Goal: Task Accomplishment & Management: Use online tool/utility

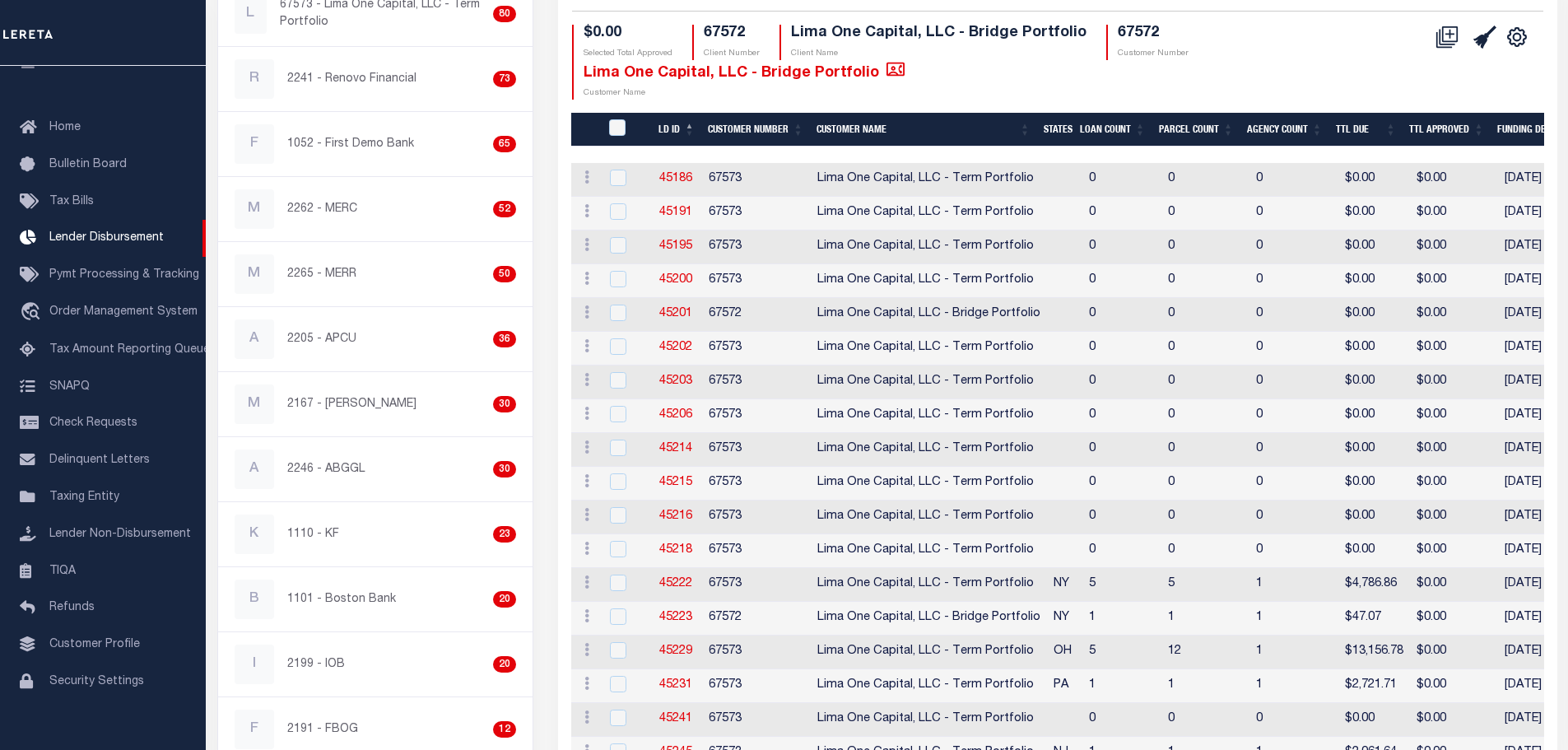
scroll to position [329, 0]
click at [684, 579] on link "45222" at bounding box center [676, 582] width 33 height 11
checkbox input "true"
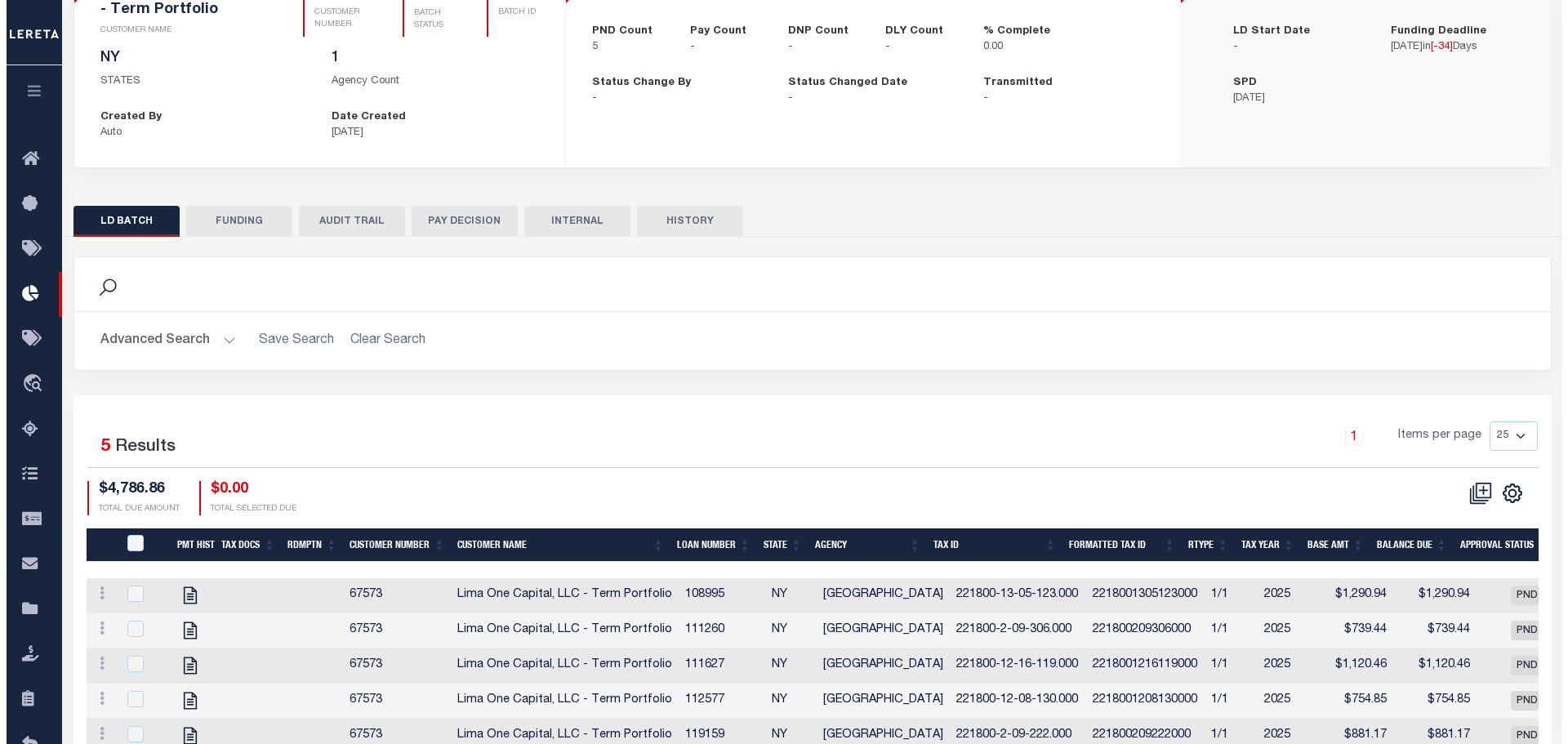
scroll to position [164, 0]
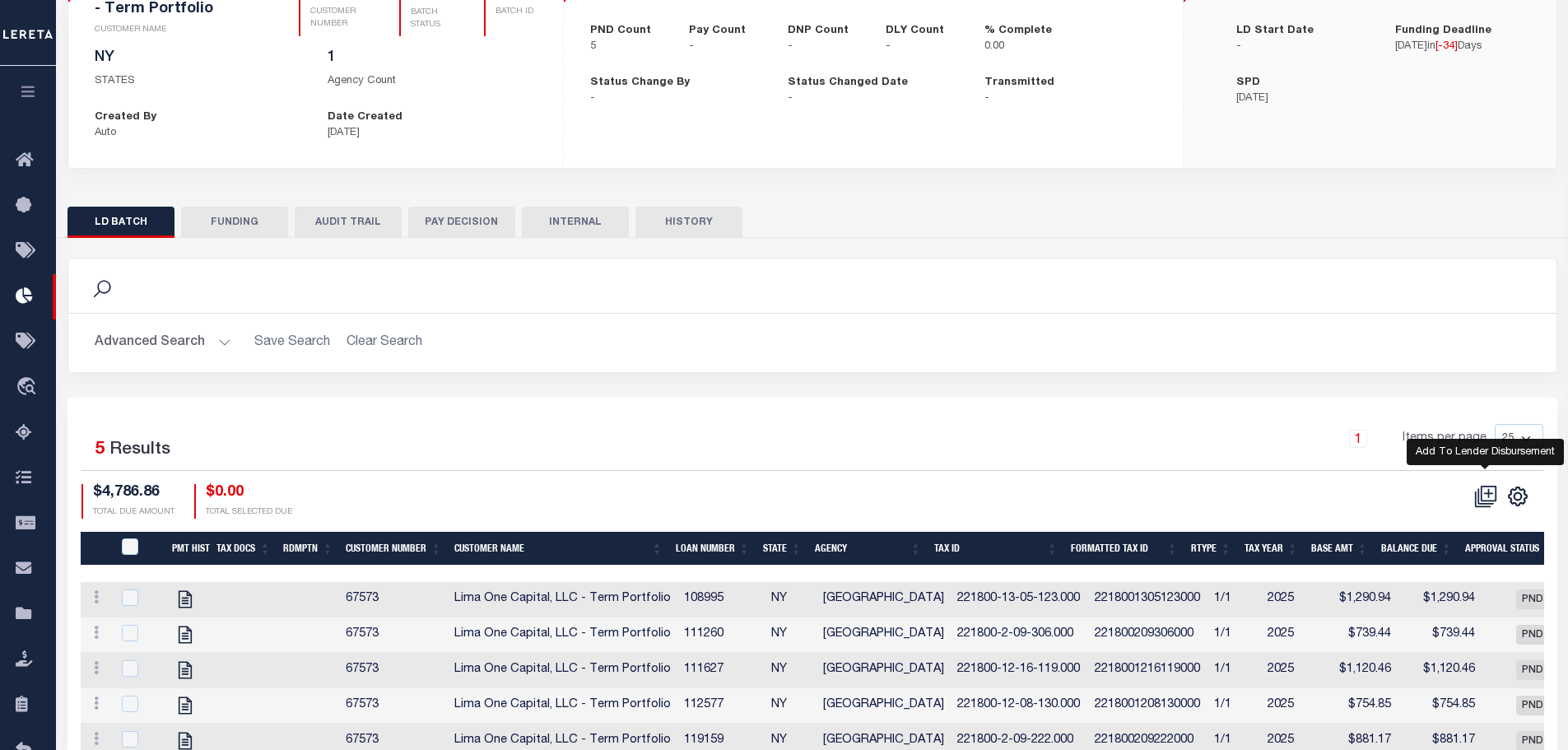
click at [1486, 491] on icon at bounding box center [1485, 497] width 23 height 23
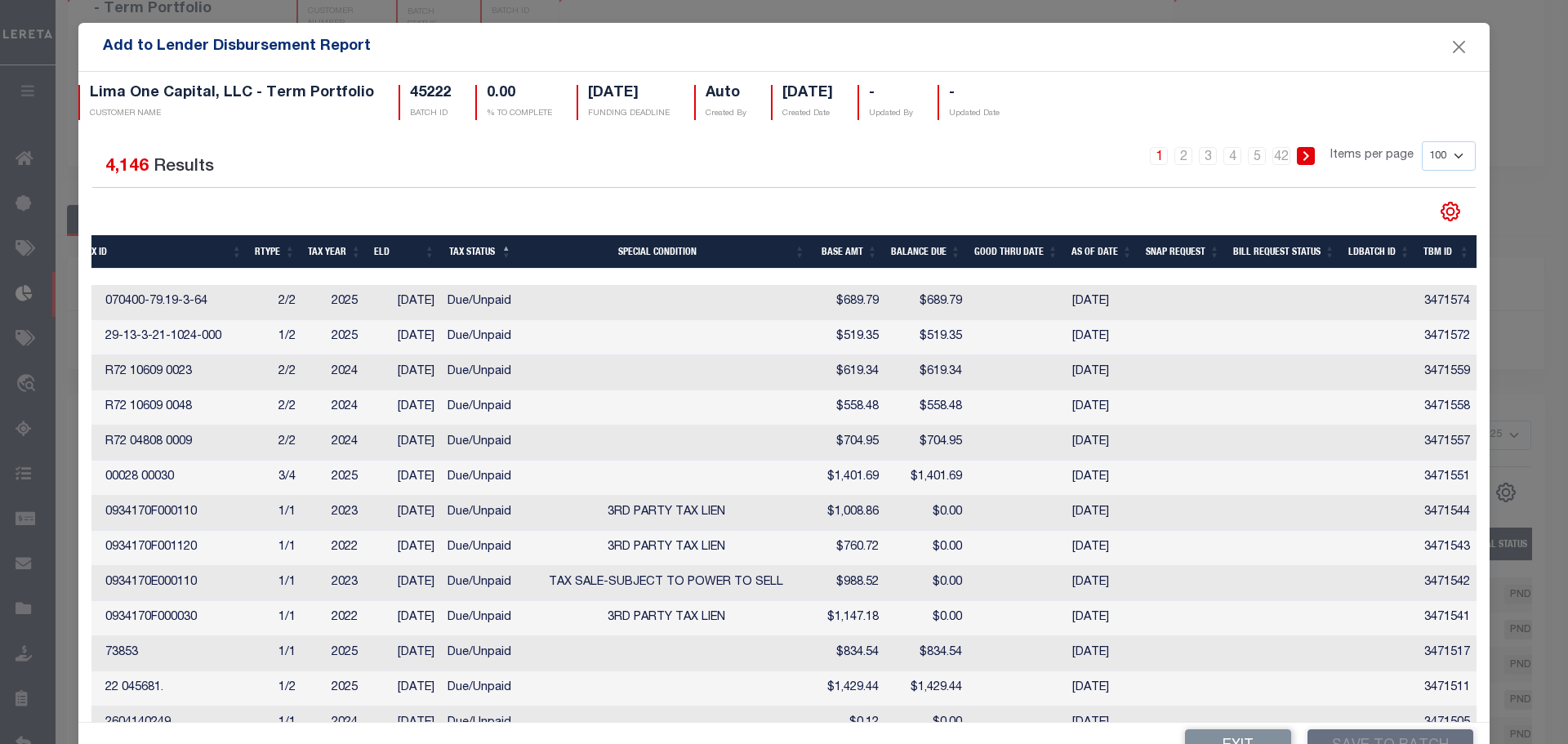
scroll to position [0, 302]
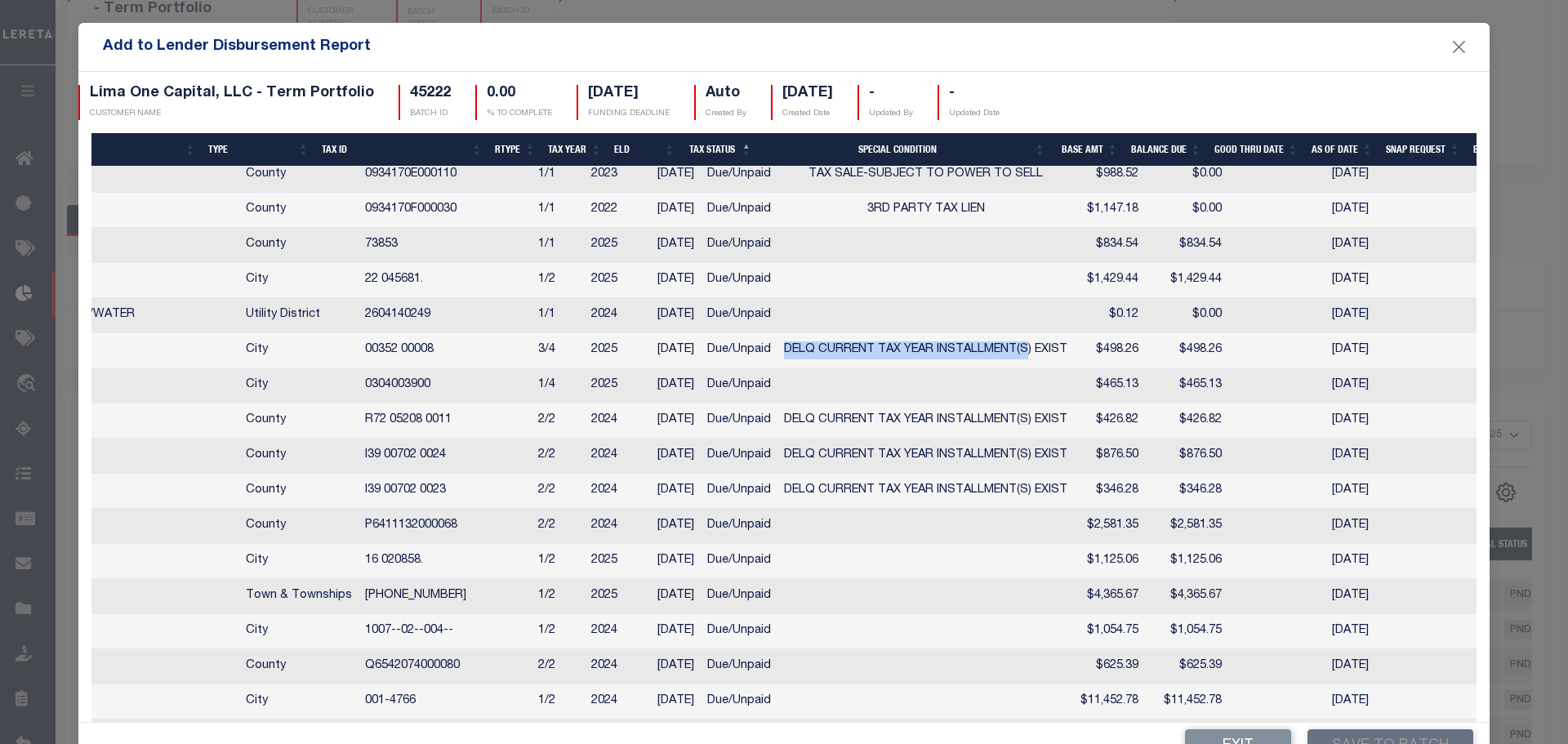
drag, startPoint x: 769, startPoint y: 360, endPoint x: 1011, endPoint y: 366, distance: 242.1
click at [1011, 355] on span "DELQ CURRENT TAX YEAR INSTALLMENT(S) EXIST" at bounding box center [926, 350] width 284 height 11
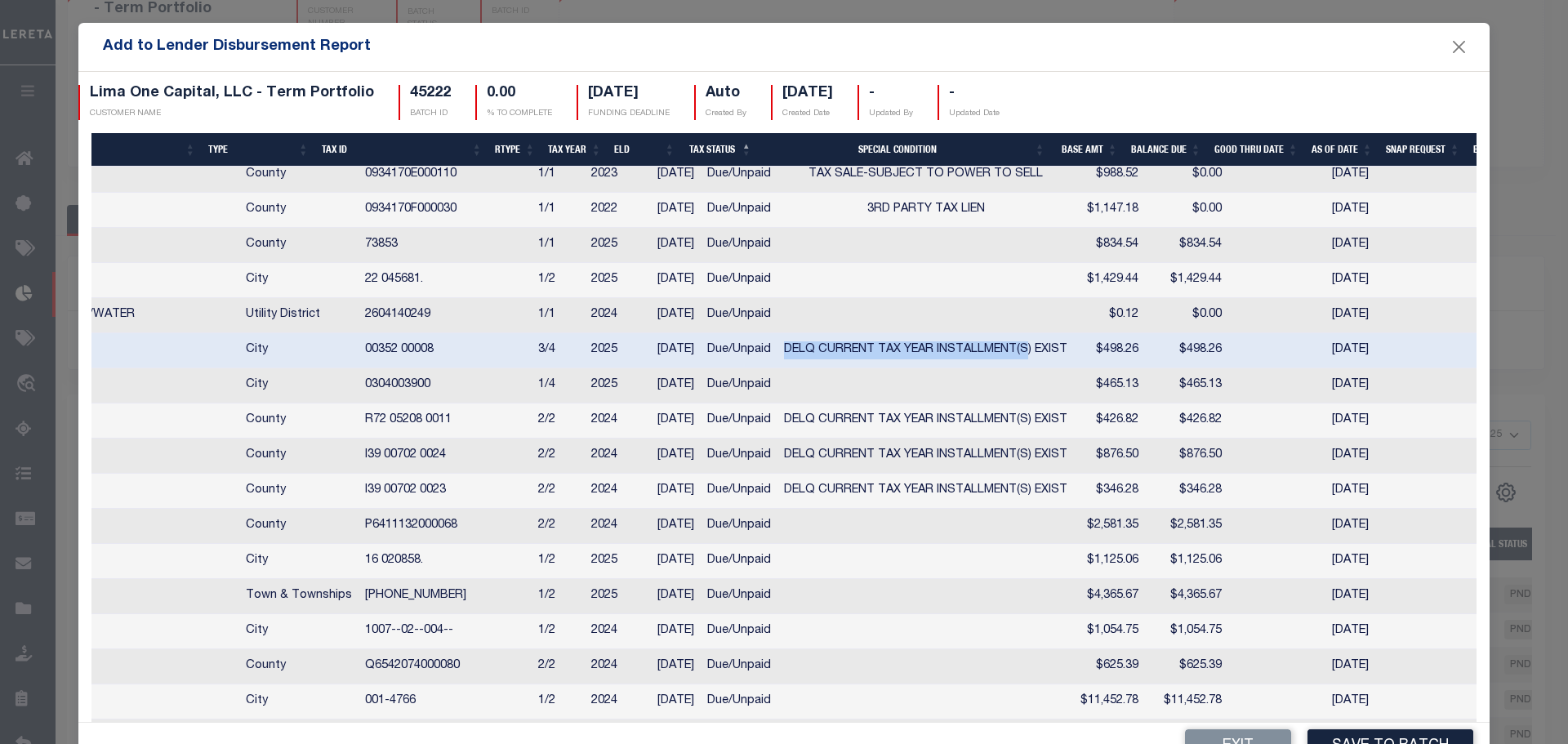
click at [906, 355] on span "DELQ CURRENT TAX YEAR INSTALLMENT(S) EXIST" at bounding box center [926, 350] width 284 height 11
checkbox input "false"
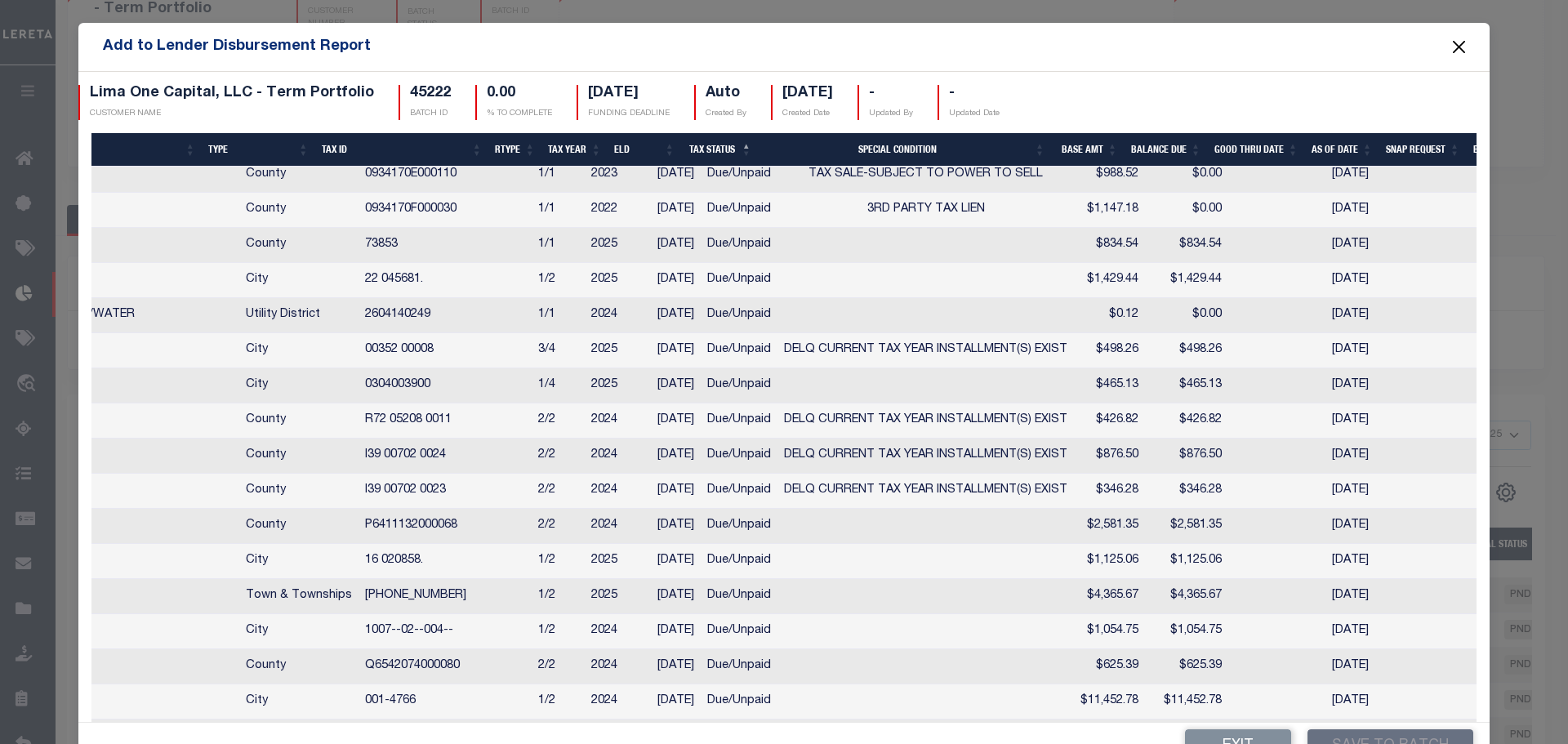
click at [1449, 52] on button "Close" at bounding box center [1459, 47] width 21 height 21
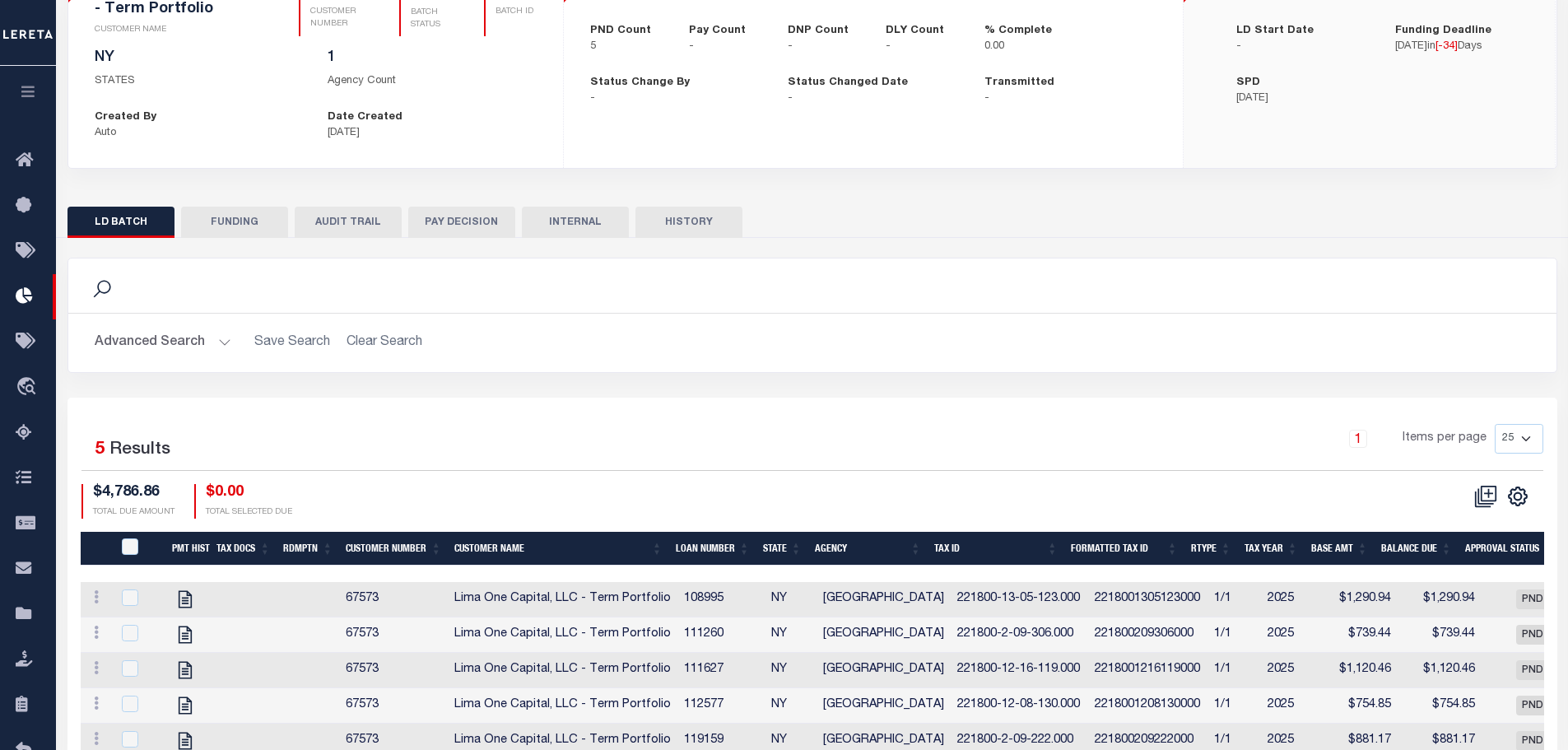
click at [21, 95] on icon "button" at bounding box center [29, 91] width 19 height 15
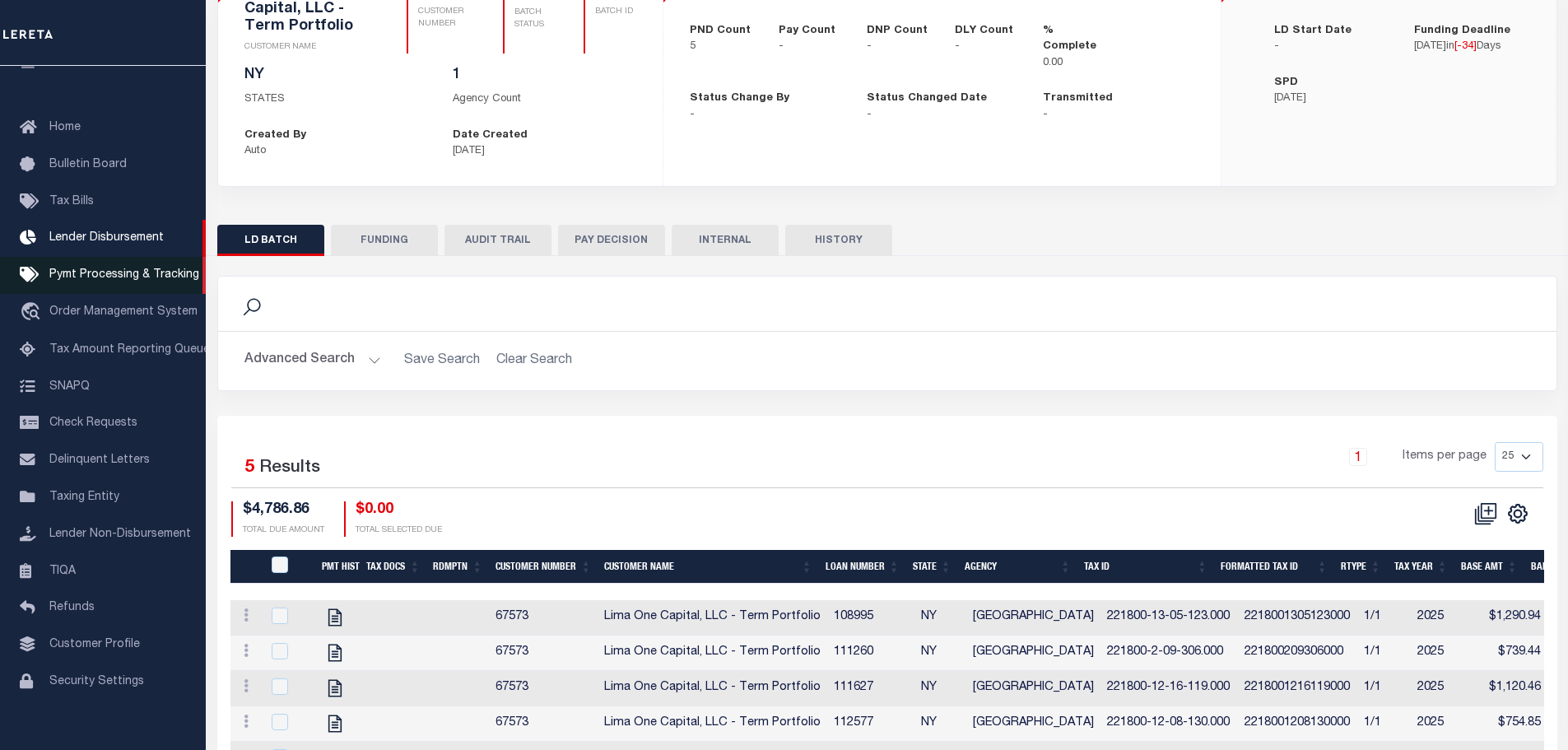
click at [130, 280] on span "Pymt Processing & Tracking" at bounding box center [124, 274] width 150 height 11
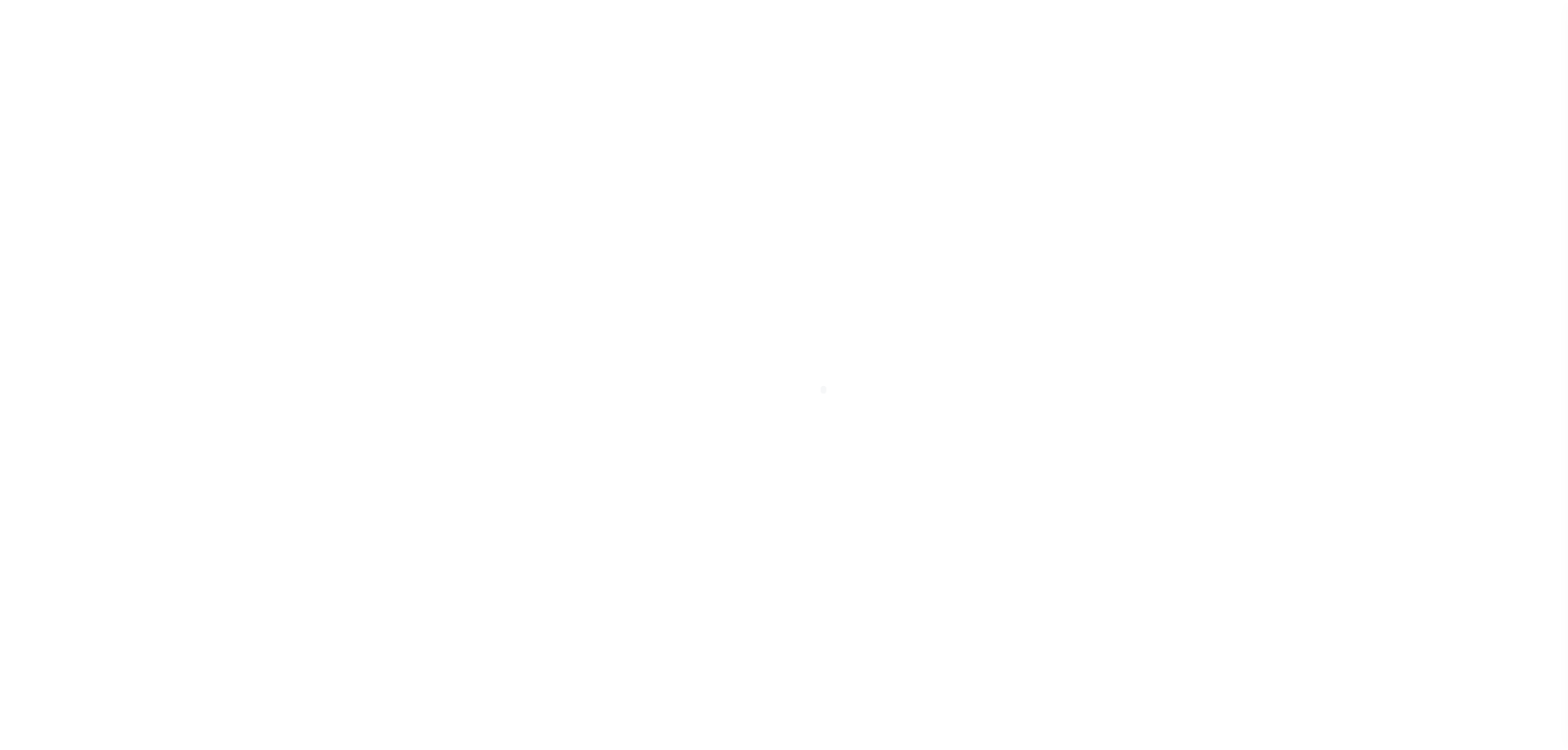
scroll to position [51, 0]
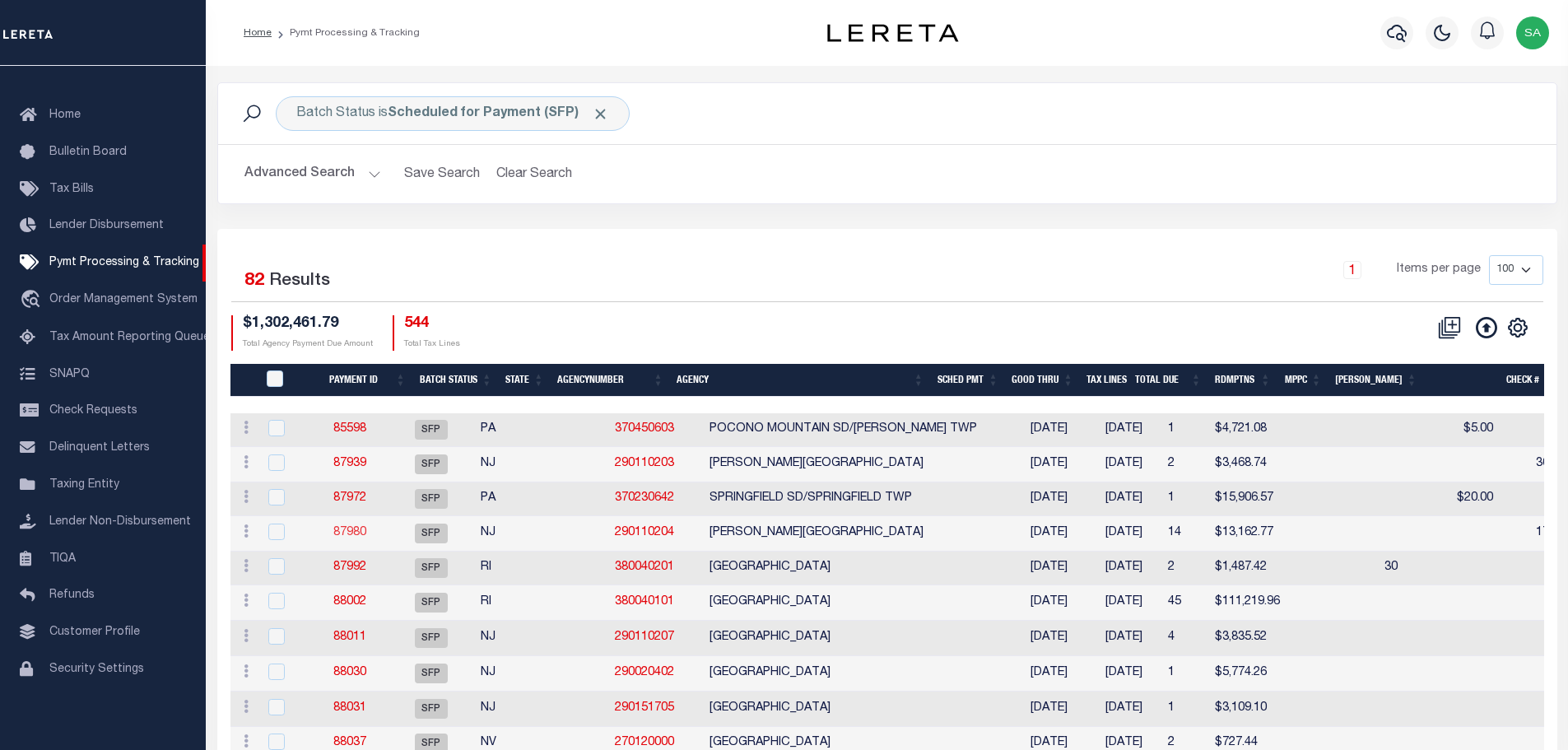
click at [365, 534] on link "87980" at bounding box center [350, 533] width 33 height 11
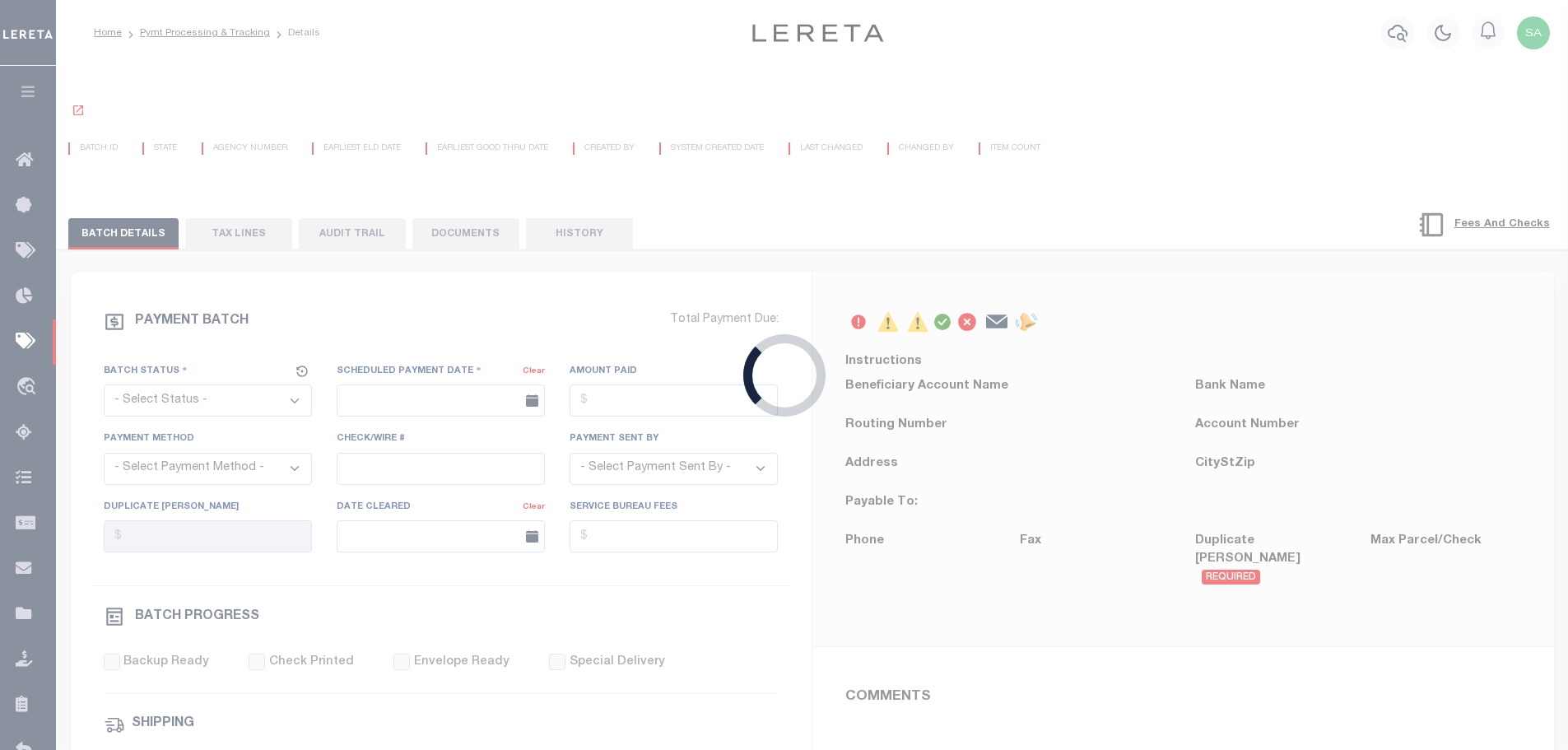
select select "SFP"
type input "[DATE]"
type input "17 - no wire option"
type input "[PERSON_NAME]"
type input "N"
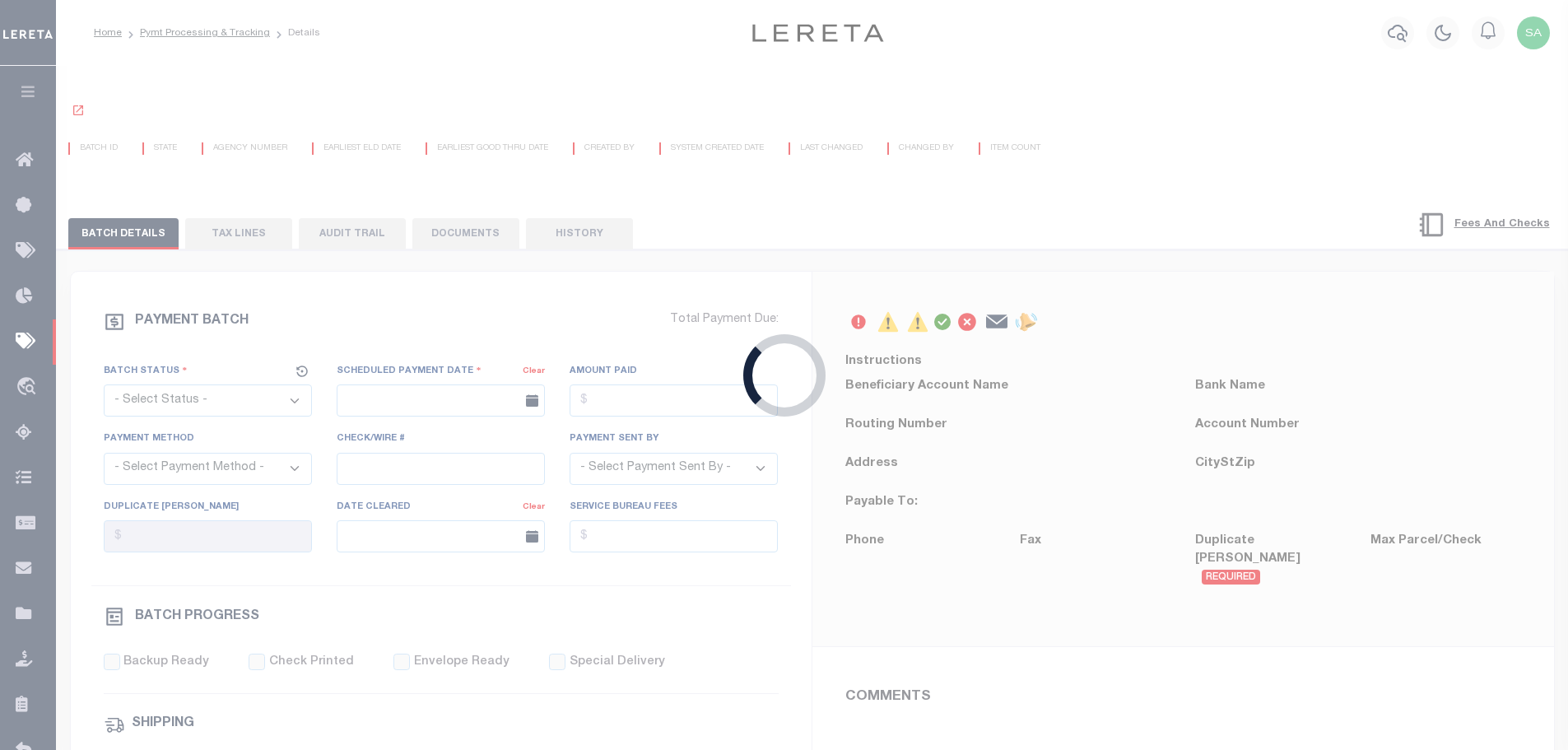
radio input "true"
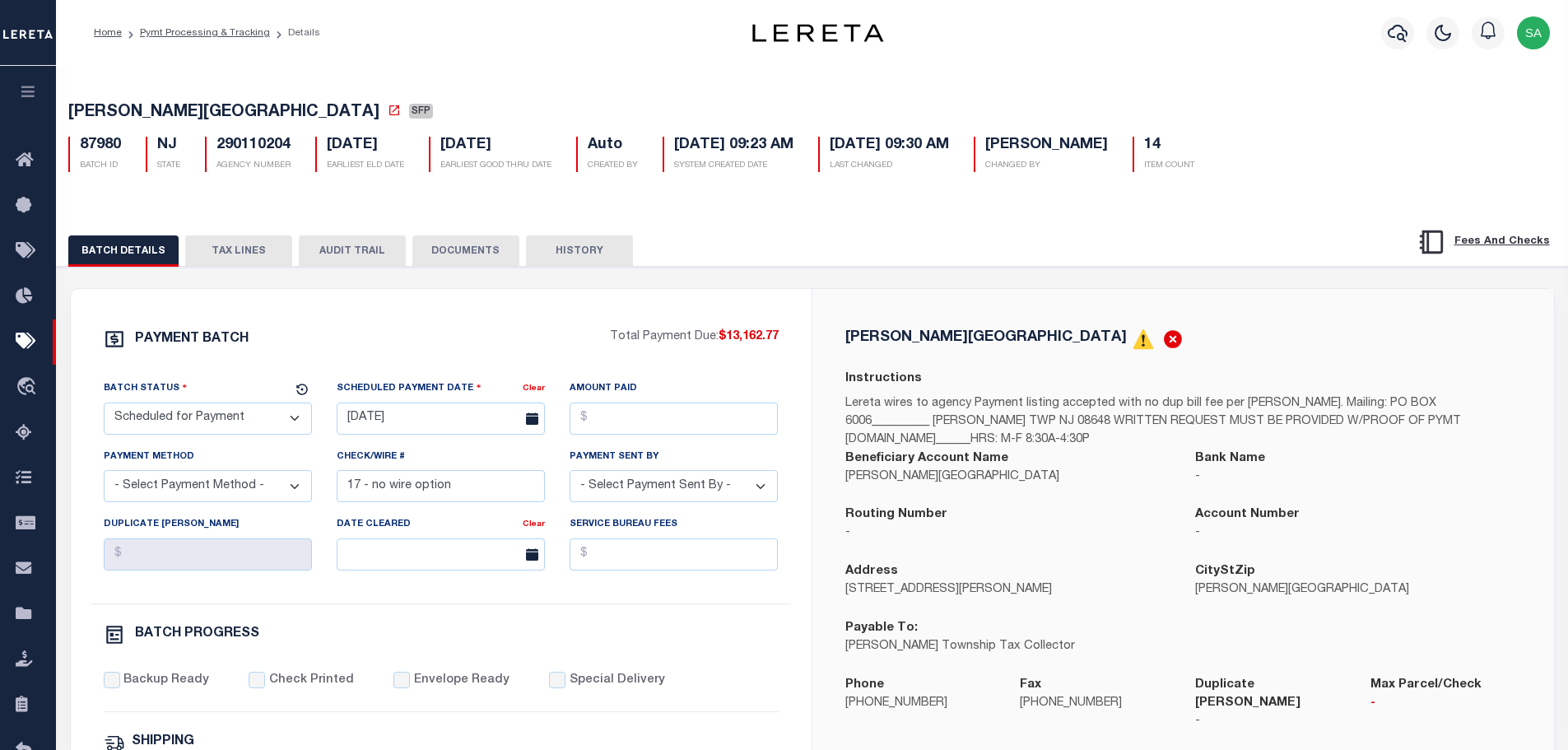
click at [226, 252] on button "TAX LINES" at bounding box center [238, 251] width 107 height 31
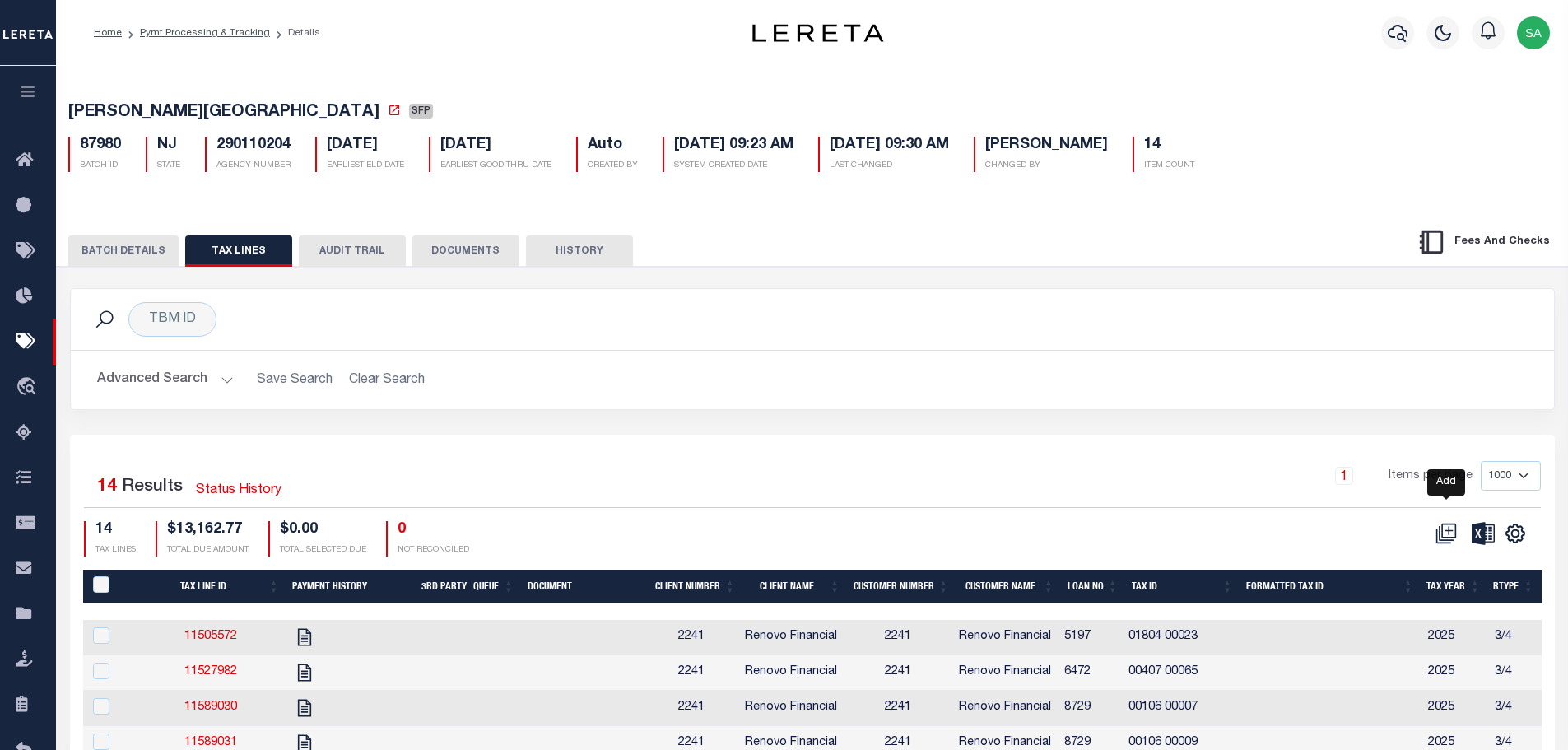
click at [1444, 539] on icon at bounding box center [1446, 533] width 21 height 21
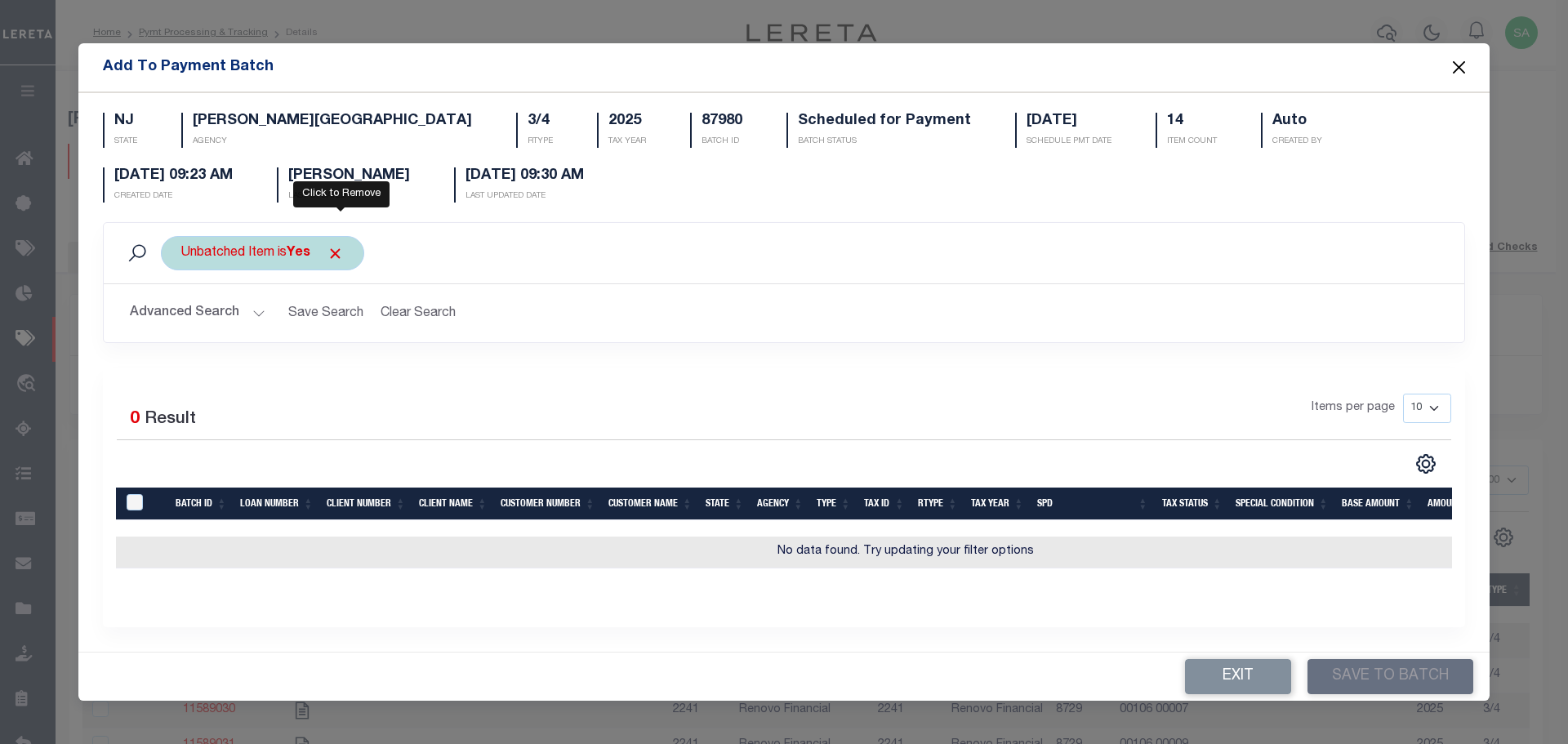
click at [344, 250] on span "Click to Remove" at bounding box center [335, 253] width 17 height 17
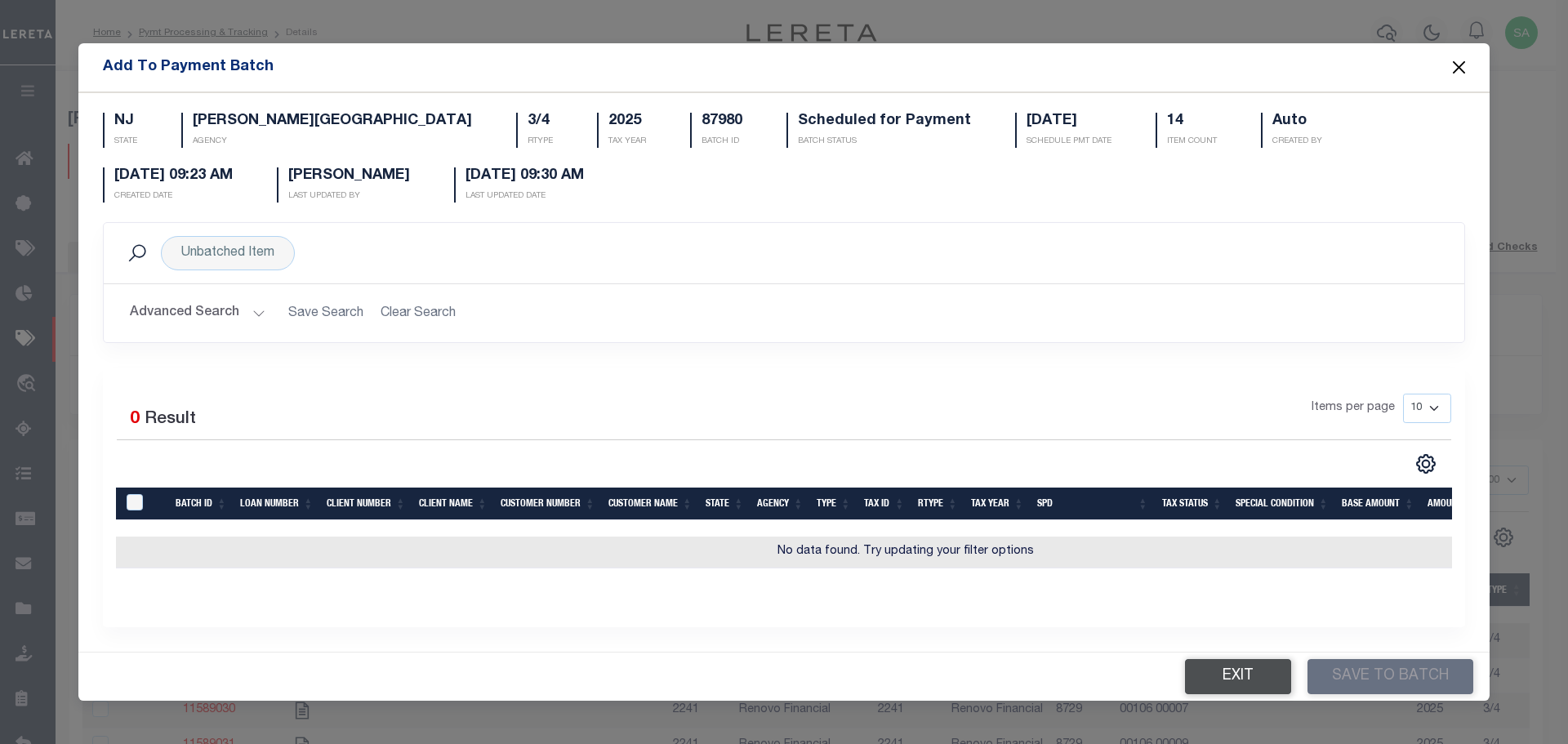
click at [1232, 673] on button "Exit" at bounding box center [1238, 676] width 106 height 35
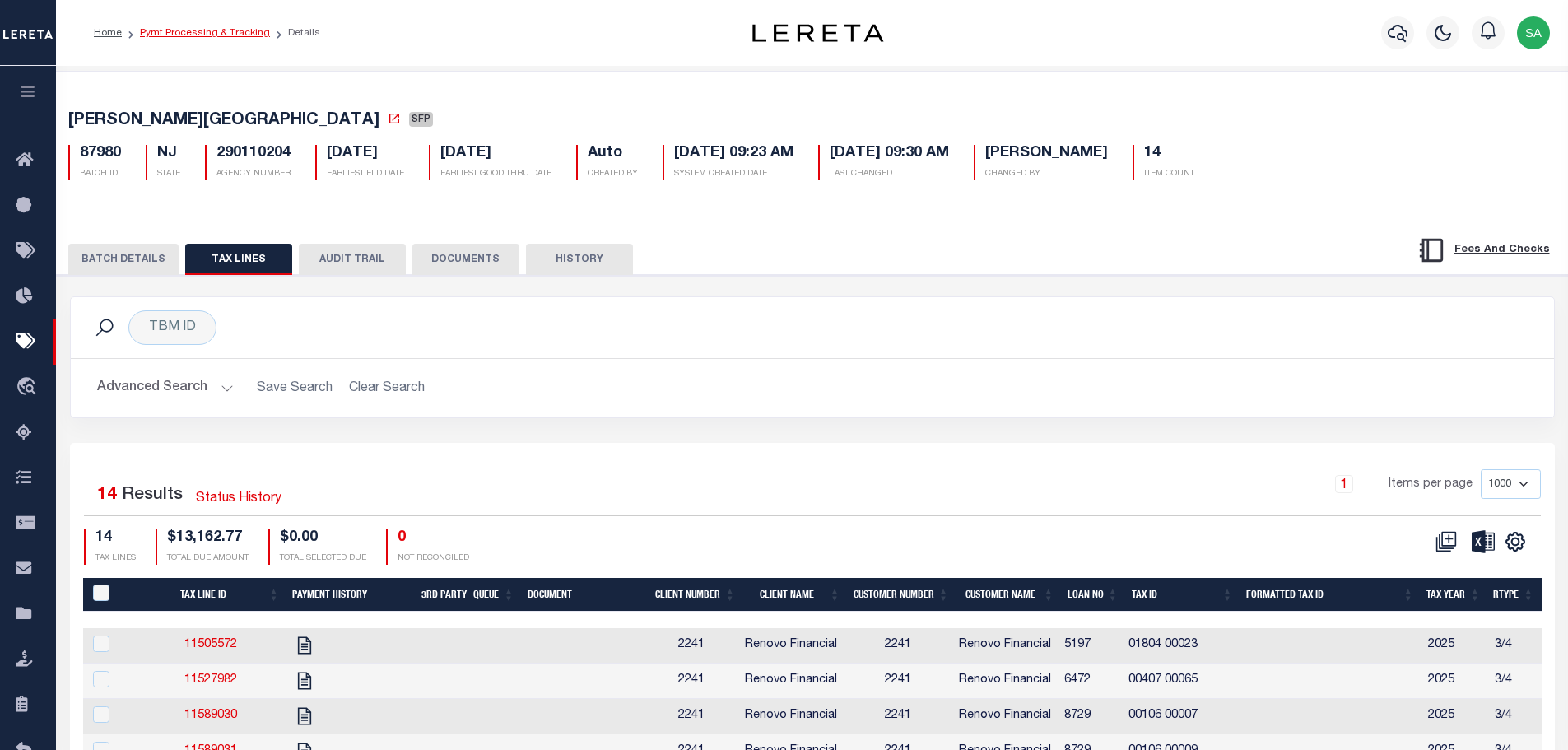
click at [226, 31] on link "Pymt Processing & Tracking" at bounding box center [205, 32] width 130 height 10
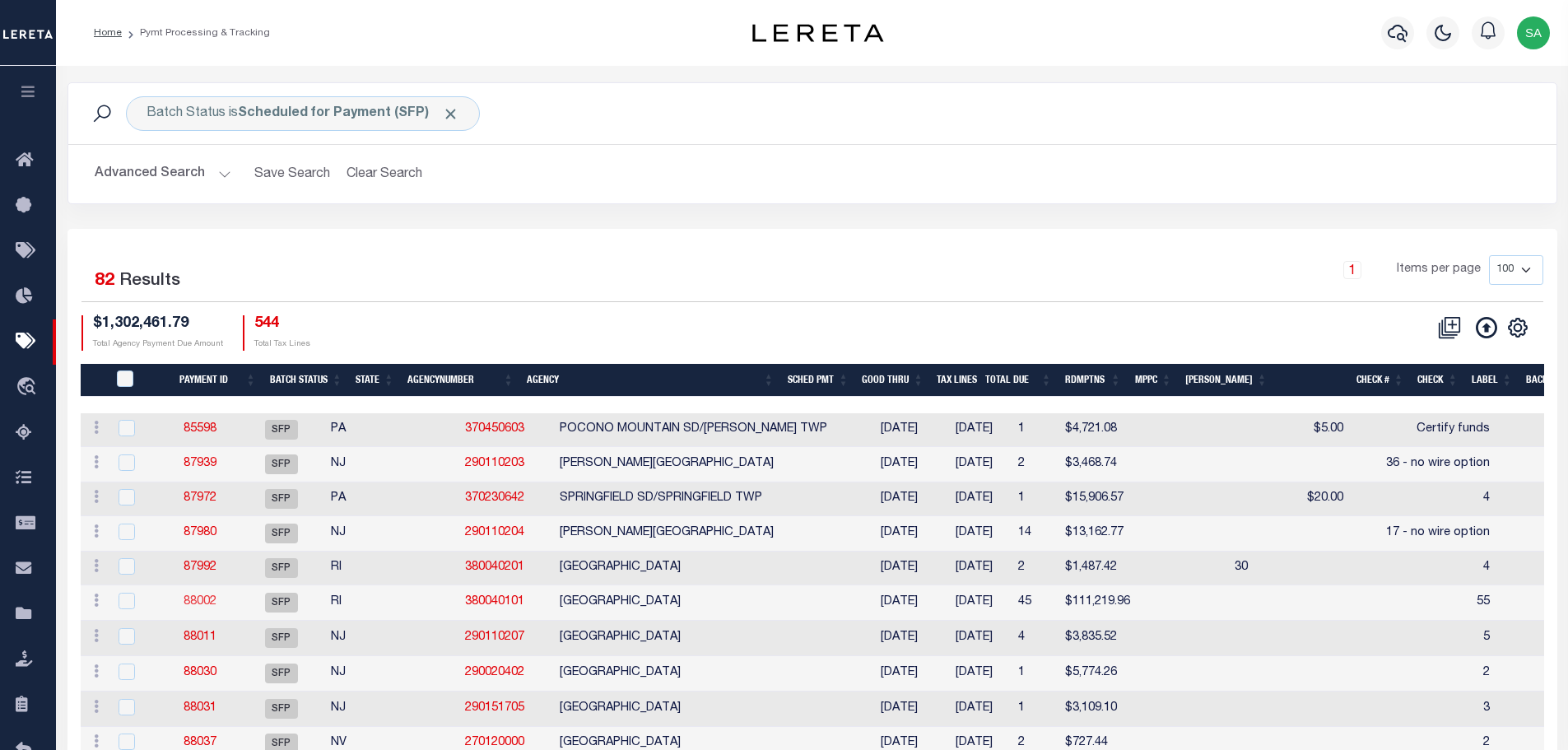
click at [206, 602] on link "88002" at bounding box center [200, 601] width 33 height 11
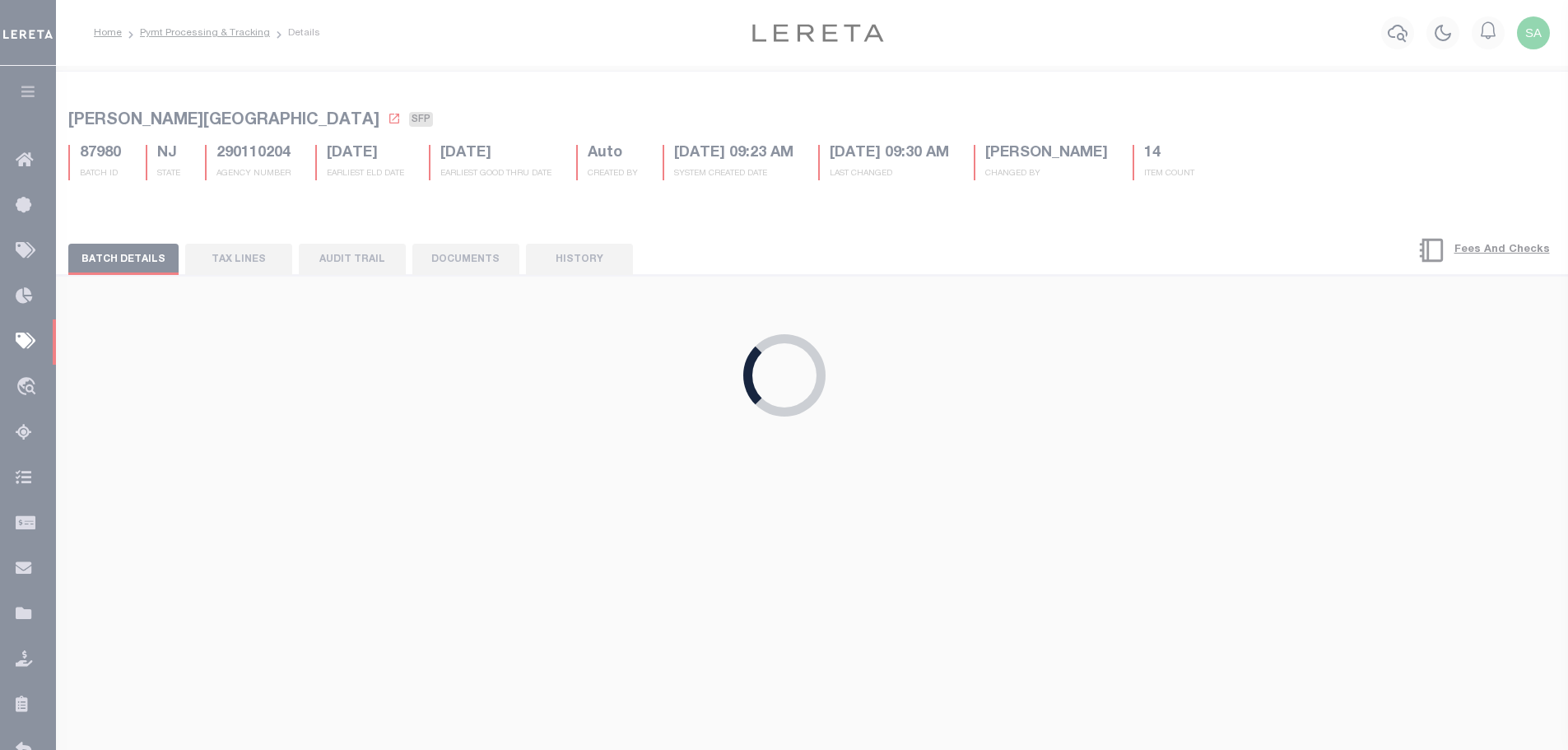
type input "[DATE]"
type input "55"
type input "[PERSON_NAME]"
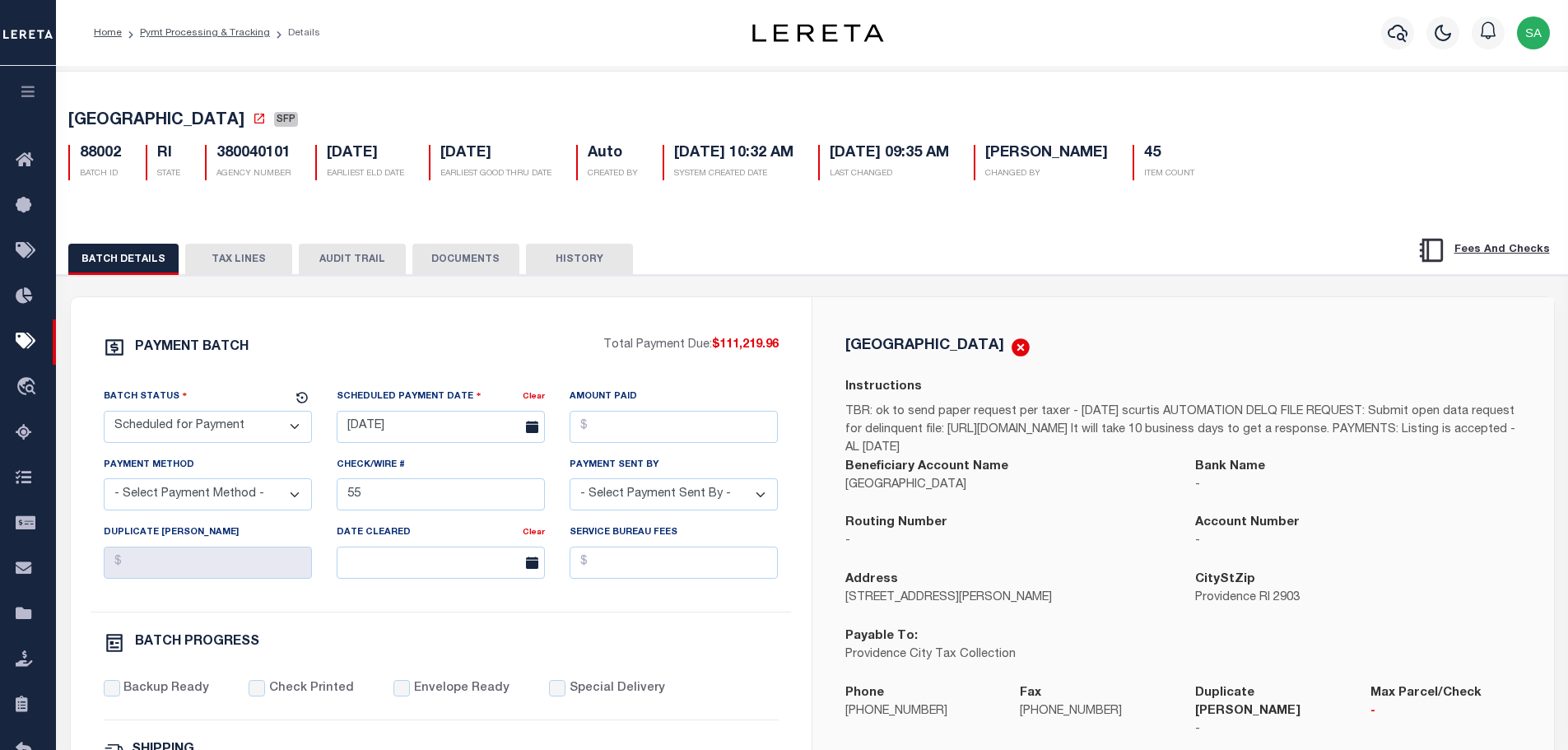
click at [255, 258] on button "TAX LINES" at bounding box center [238, 259] width 107 height 31
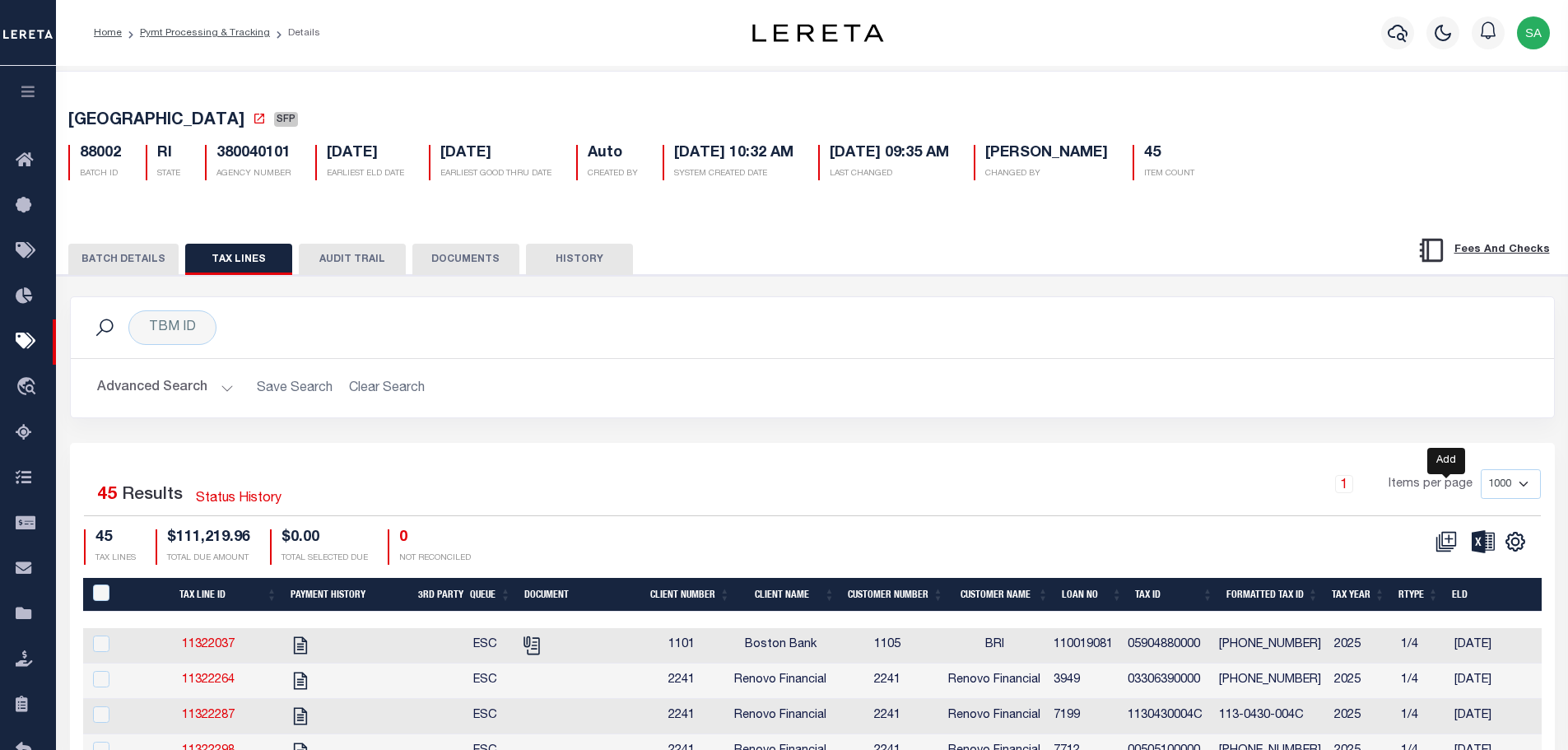
click at [1449, 542] on icon at bounding box center [1448, 537] width 9 height 9
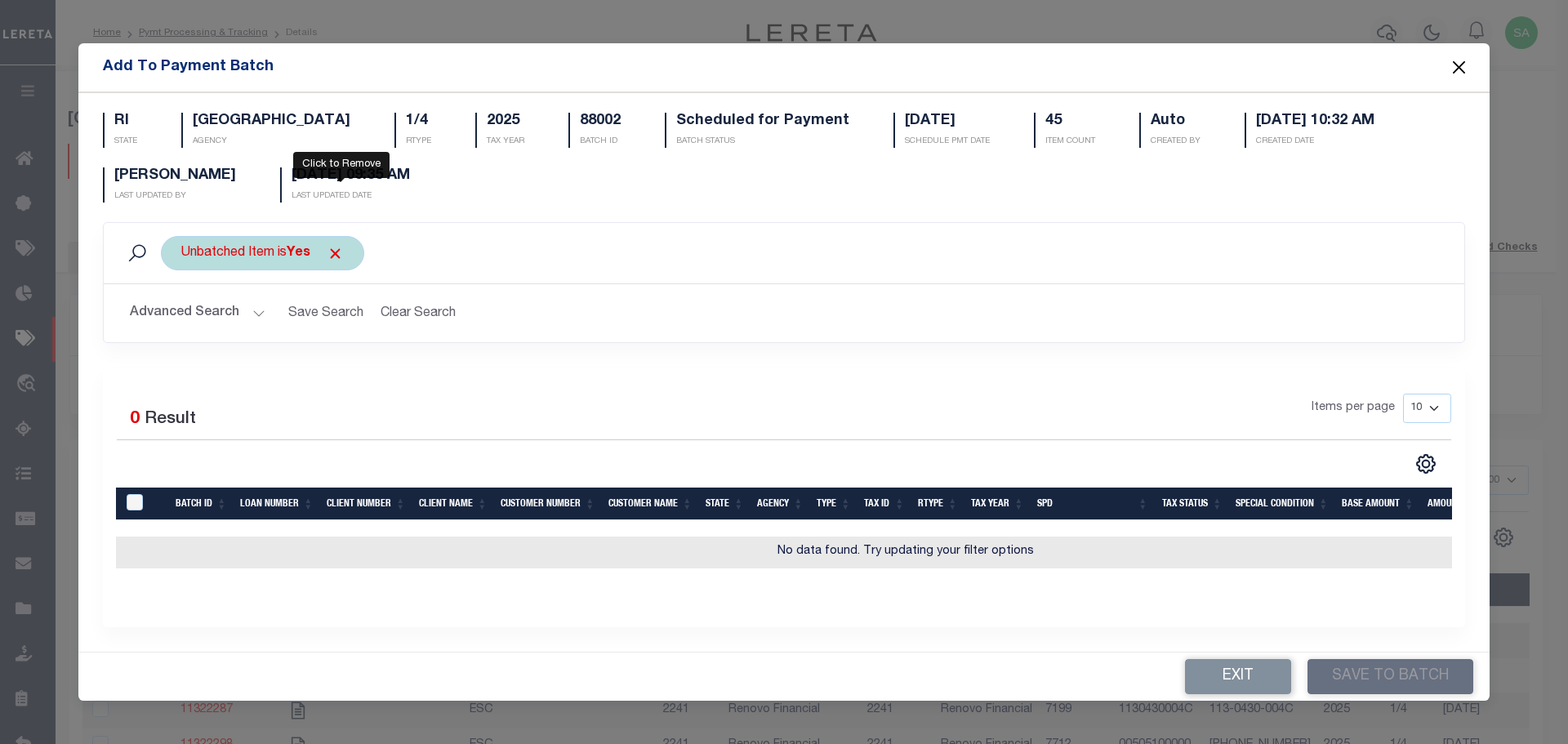
click at [340, 250] on span "Click to Remove" at bounding box center [335, 253] width 17 height 17
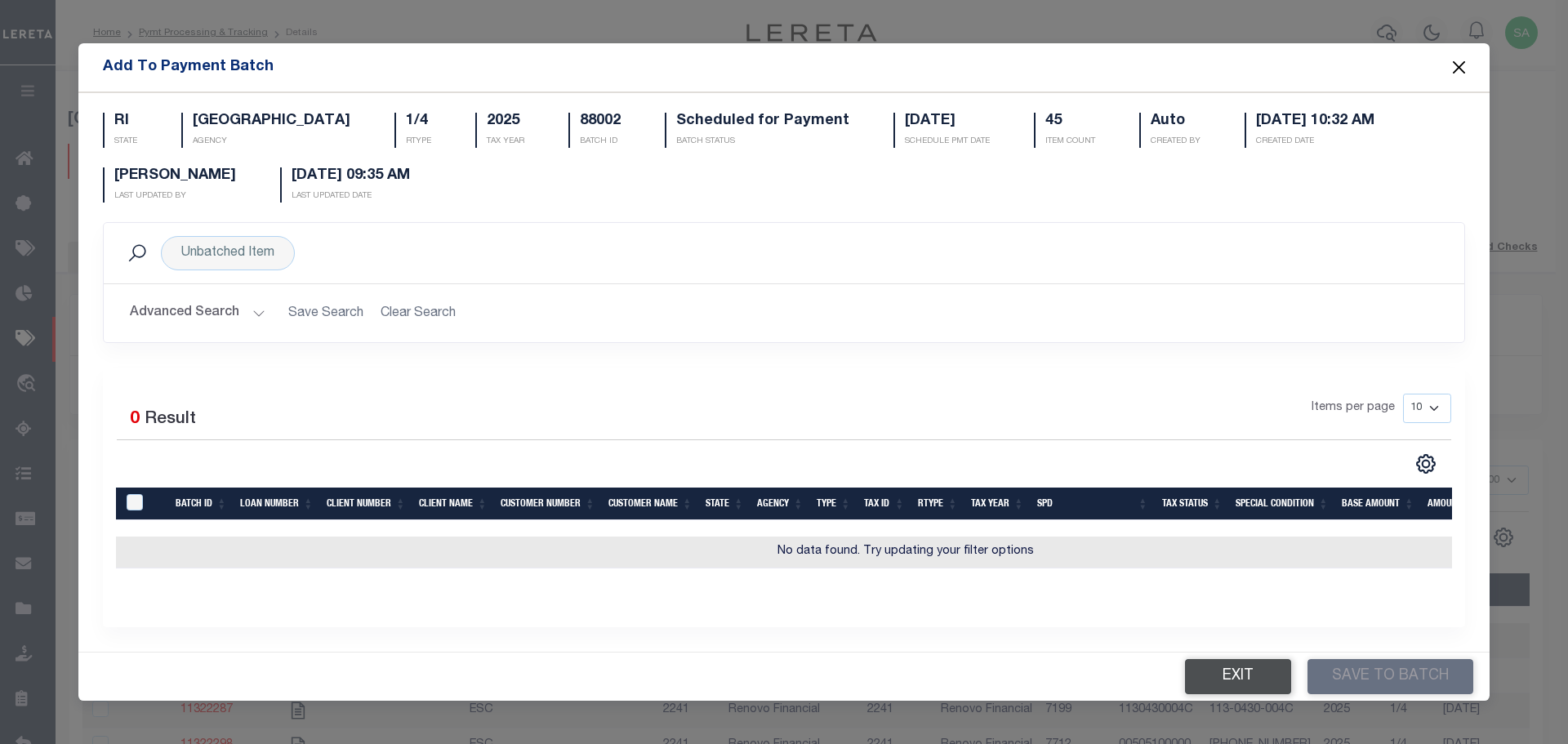
click at [1234, 666] on button "Exit" at bounding box center [1238, 676] width 106 height 35
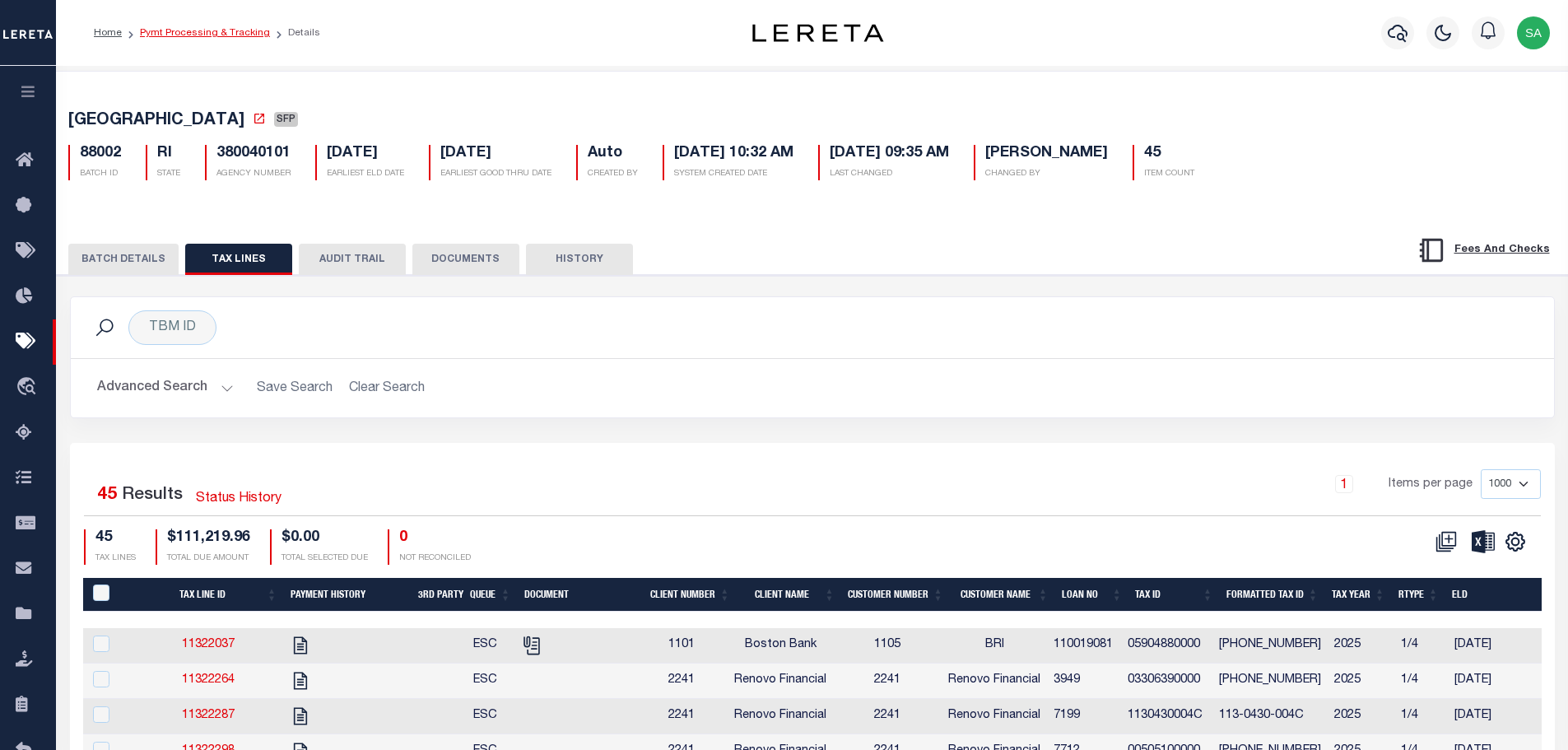
click at [188, 34] on link "Pymt Processing & Tracking" at bounding box center [205, 32] width 130 height 10
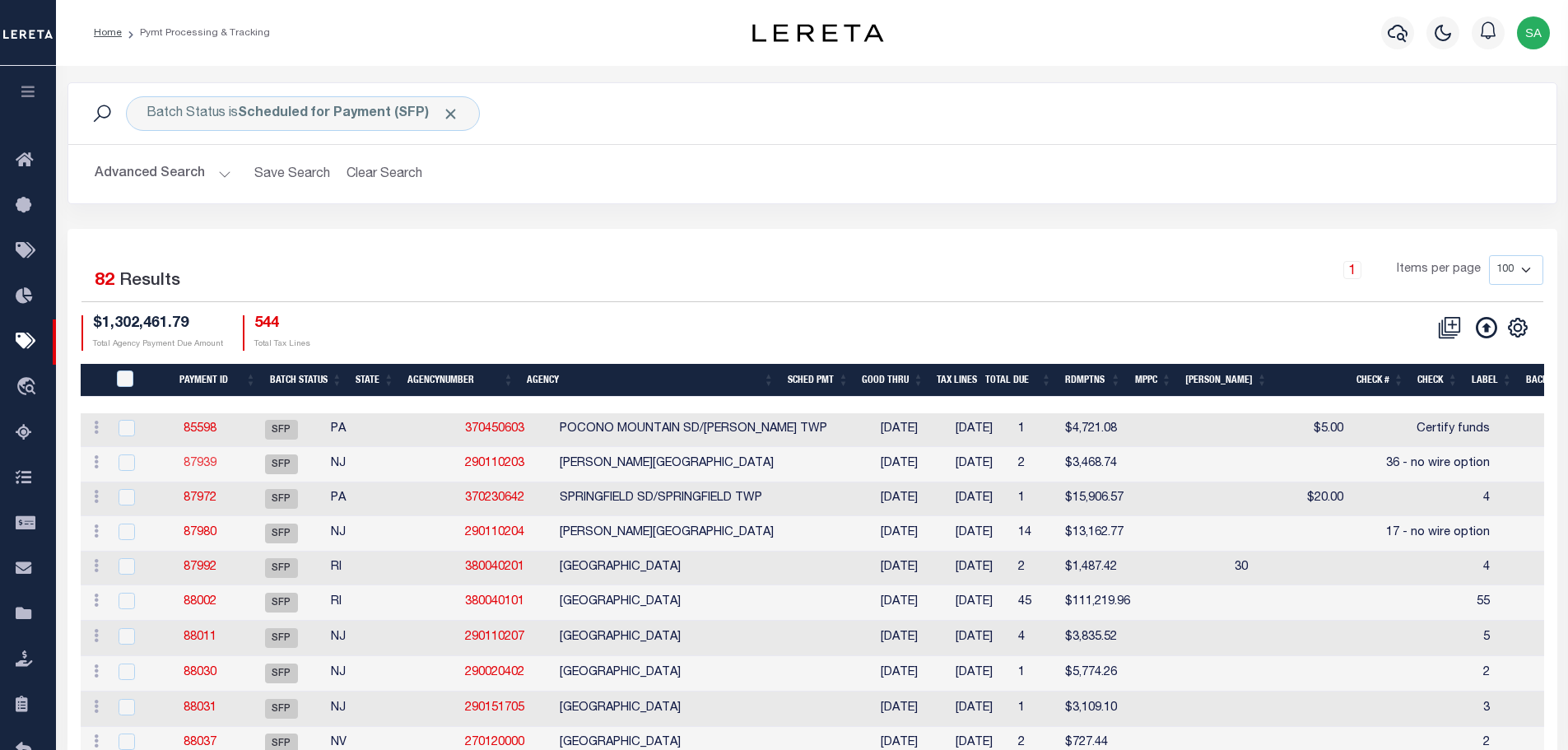
click at [207, 463] on link "87939" at bounding box center [200, 463] width 33 height 11
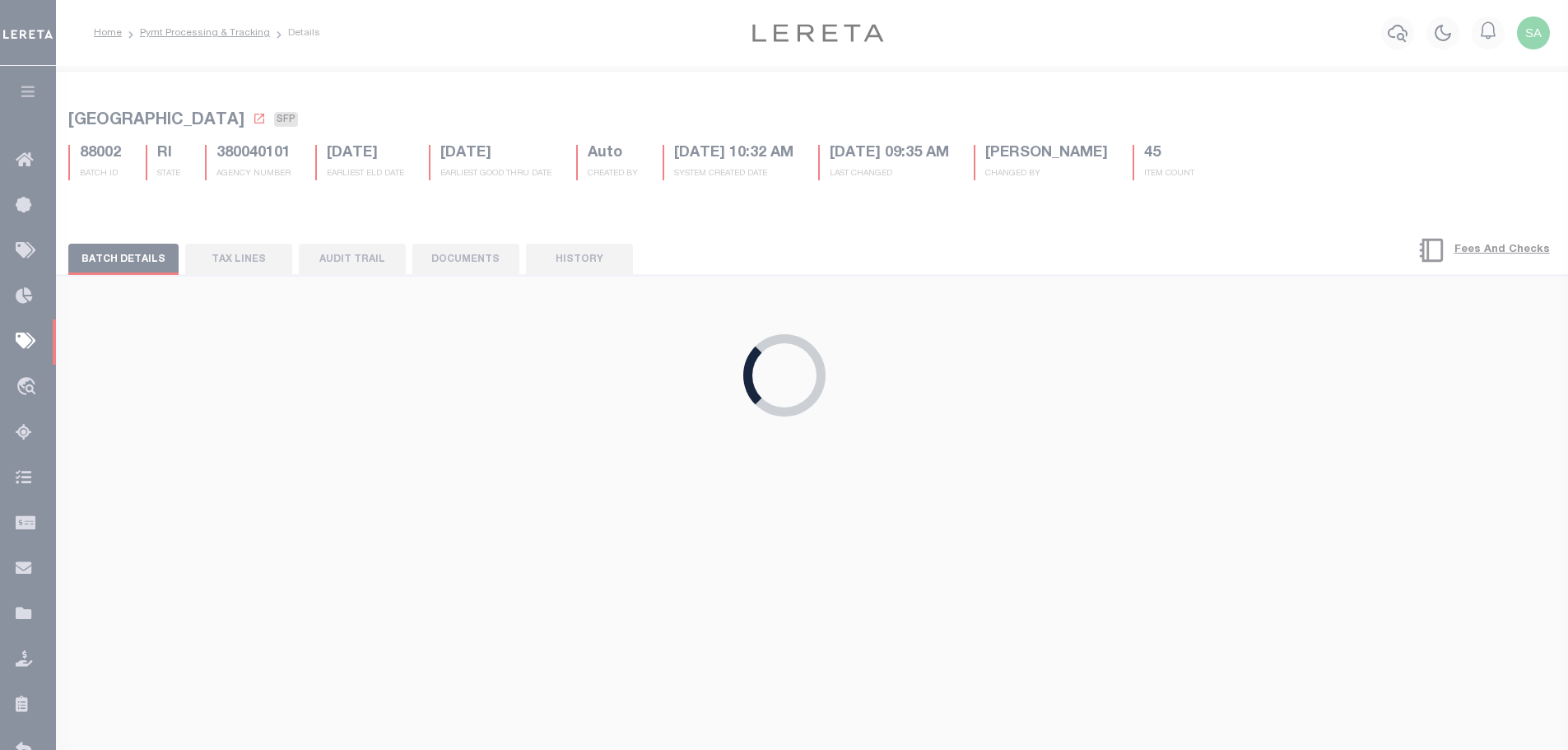
type input "[DATE]"
type input "36 - no wire option"
type input "[PERSON_NAME]"
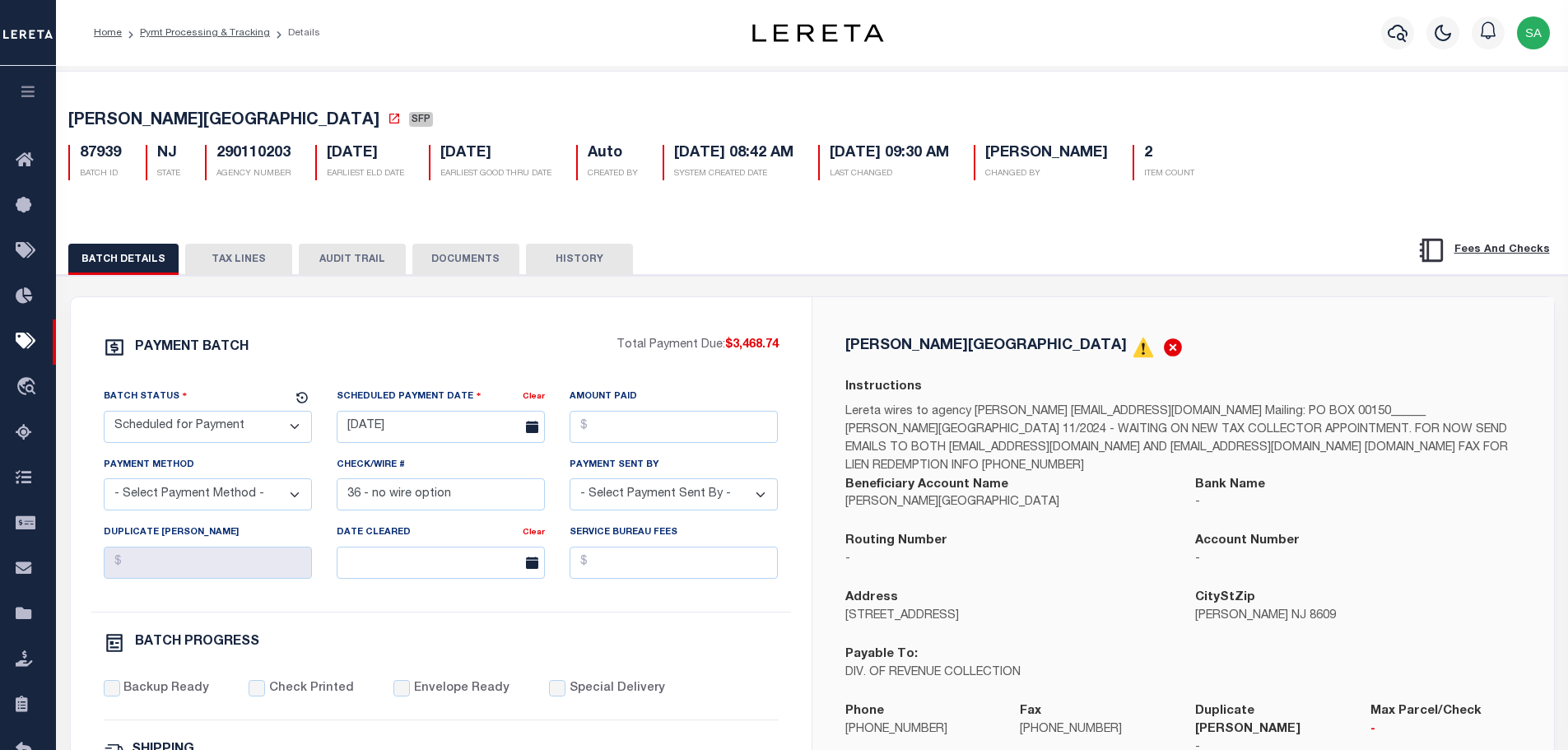
click at [256, 264] on button "TAX LINES" at bounding box center [238, 259] width 107 height 31
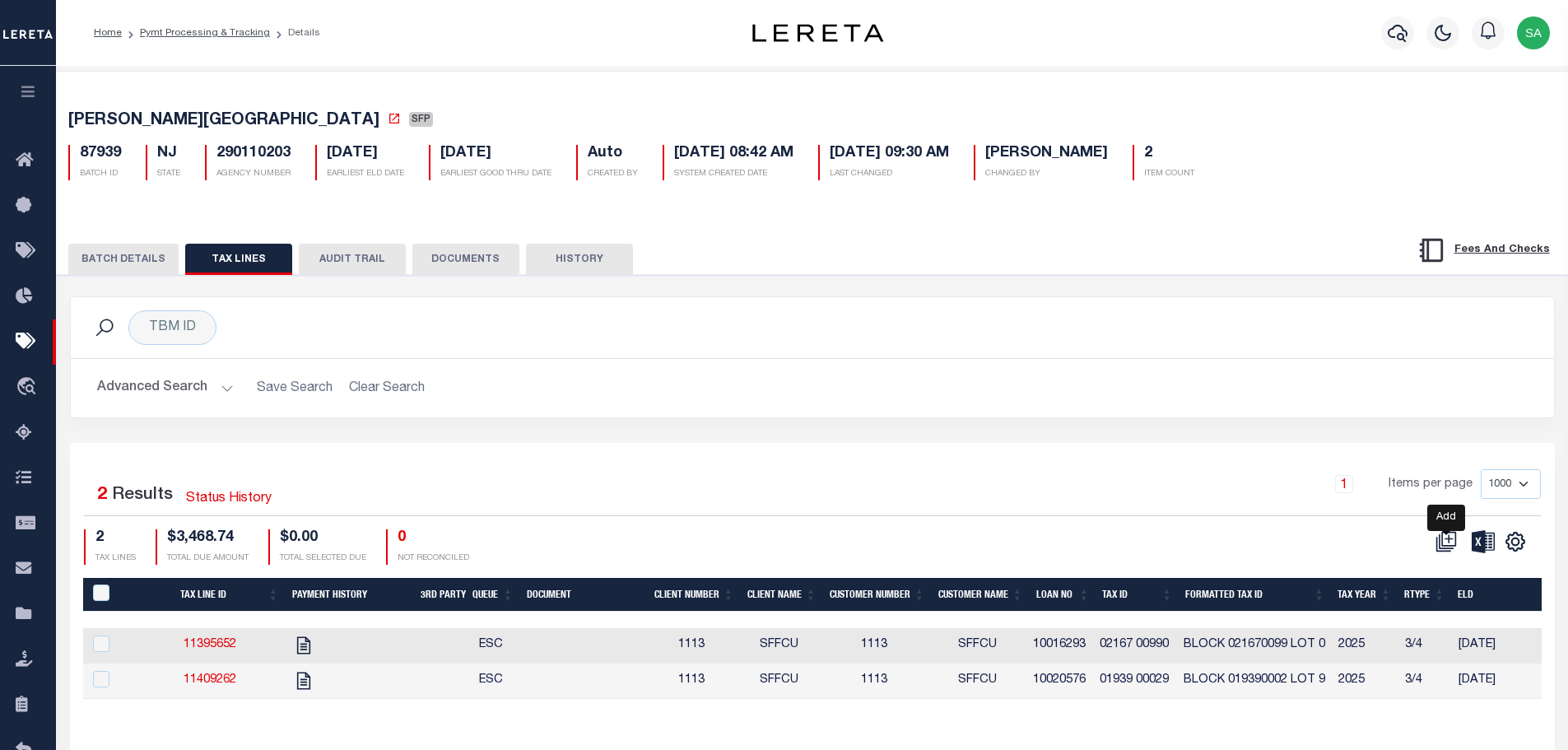
click at [1445, 541] on icon at bounding box center [1446, 541] width 21 height 21
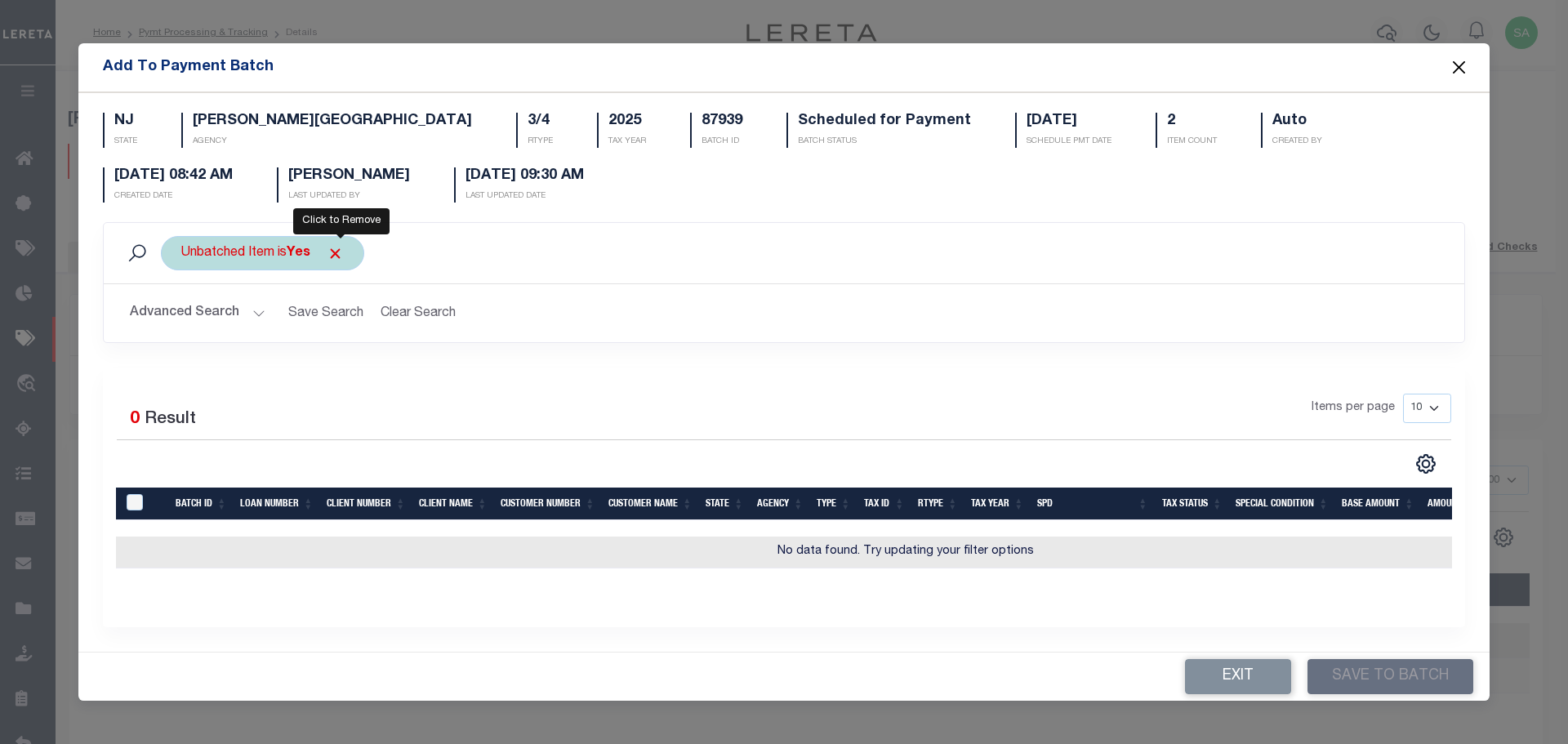
click at [340, 249] on span "Click to Remove" at bounding box center [335, 253] width 17 height 17
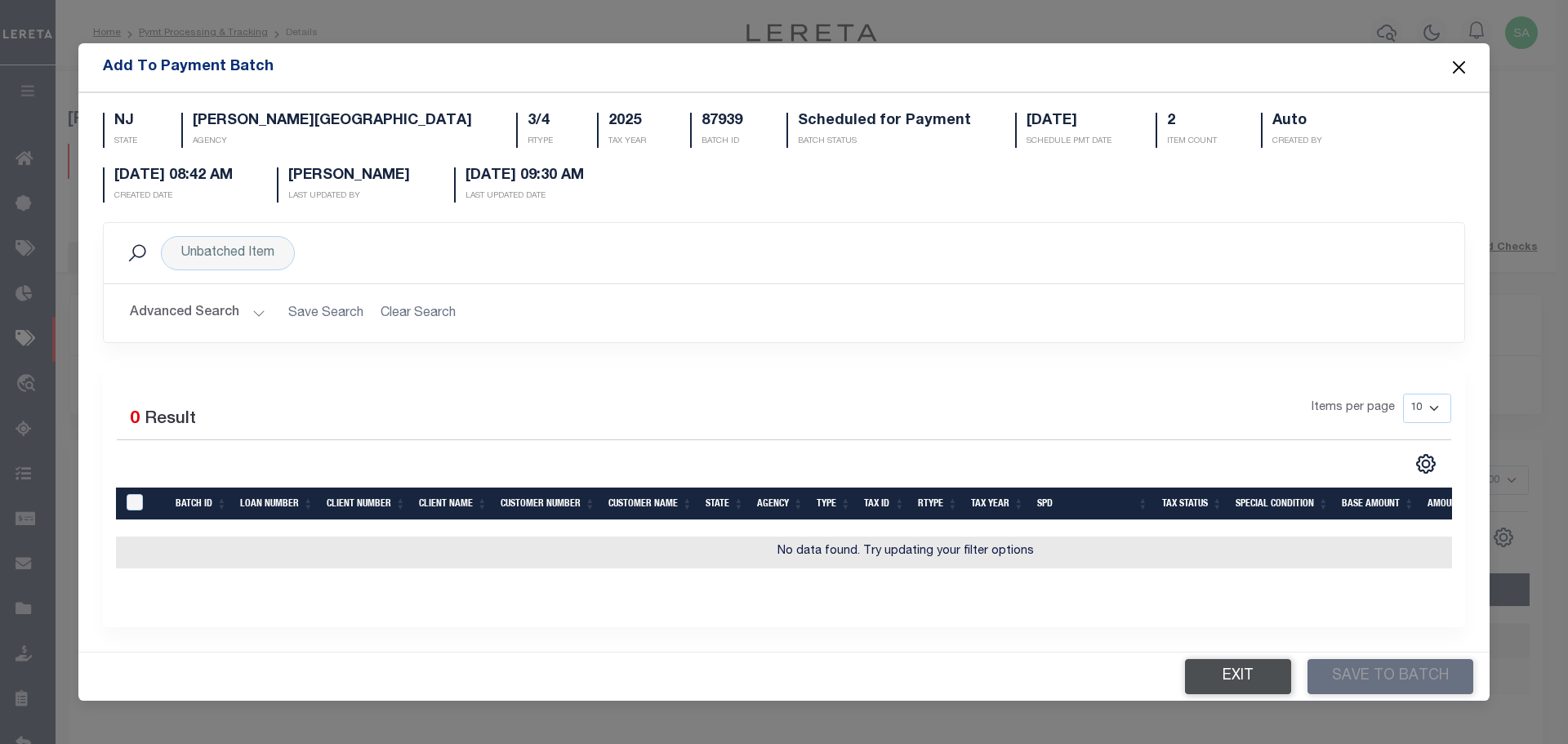
click at [1242, 685] on button "Exit" at bounding box center [1238, 676] width 106 height 35
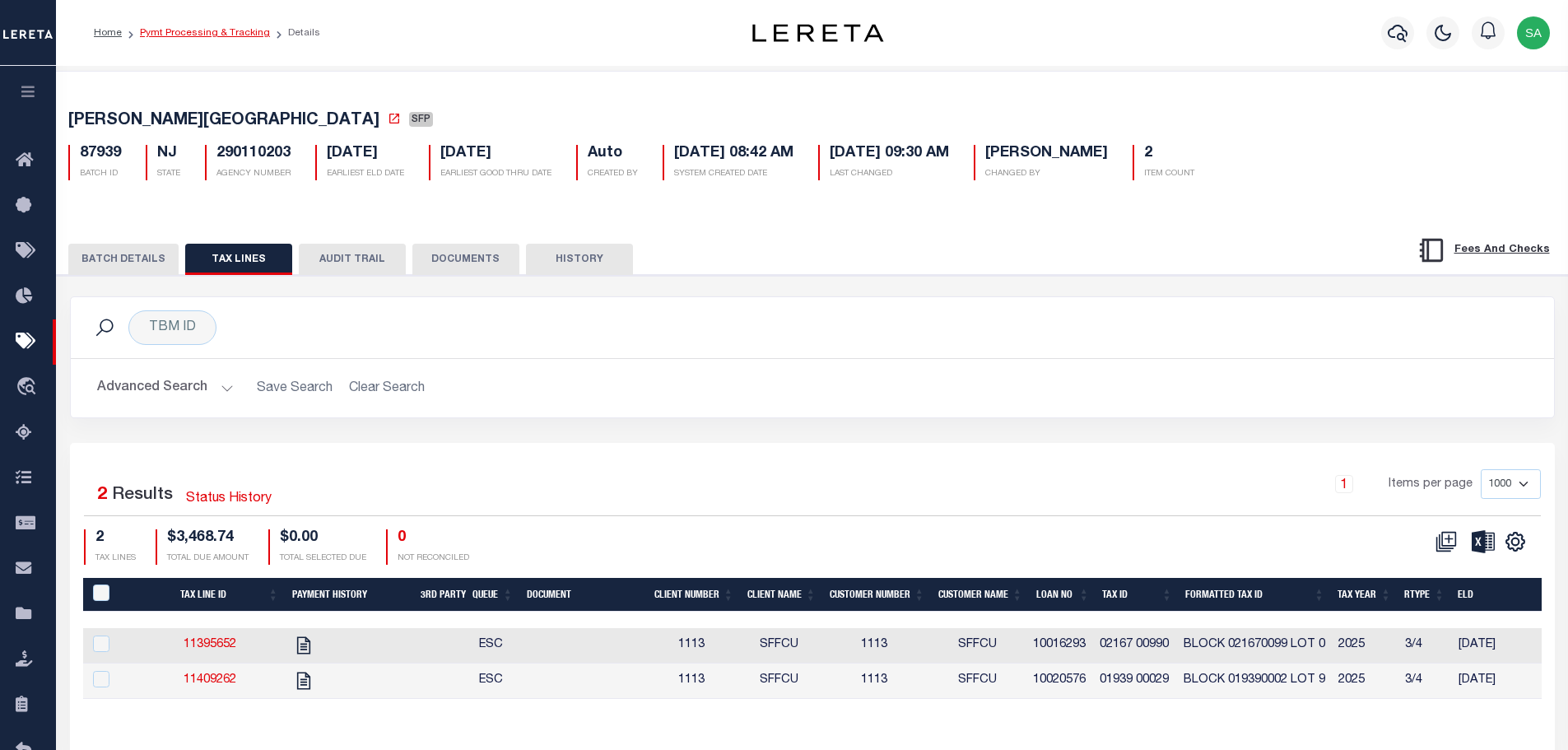
click at [204, 35] on link "Pymt Processing & Tracking" at bounding box center [205, 32] width 130 height 10
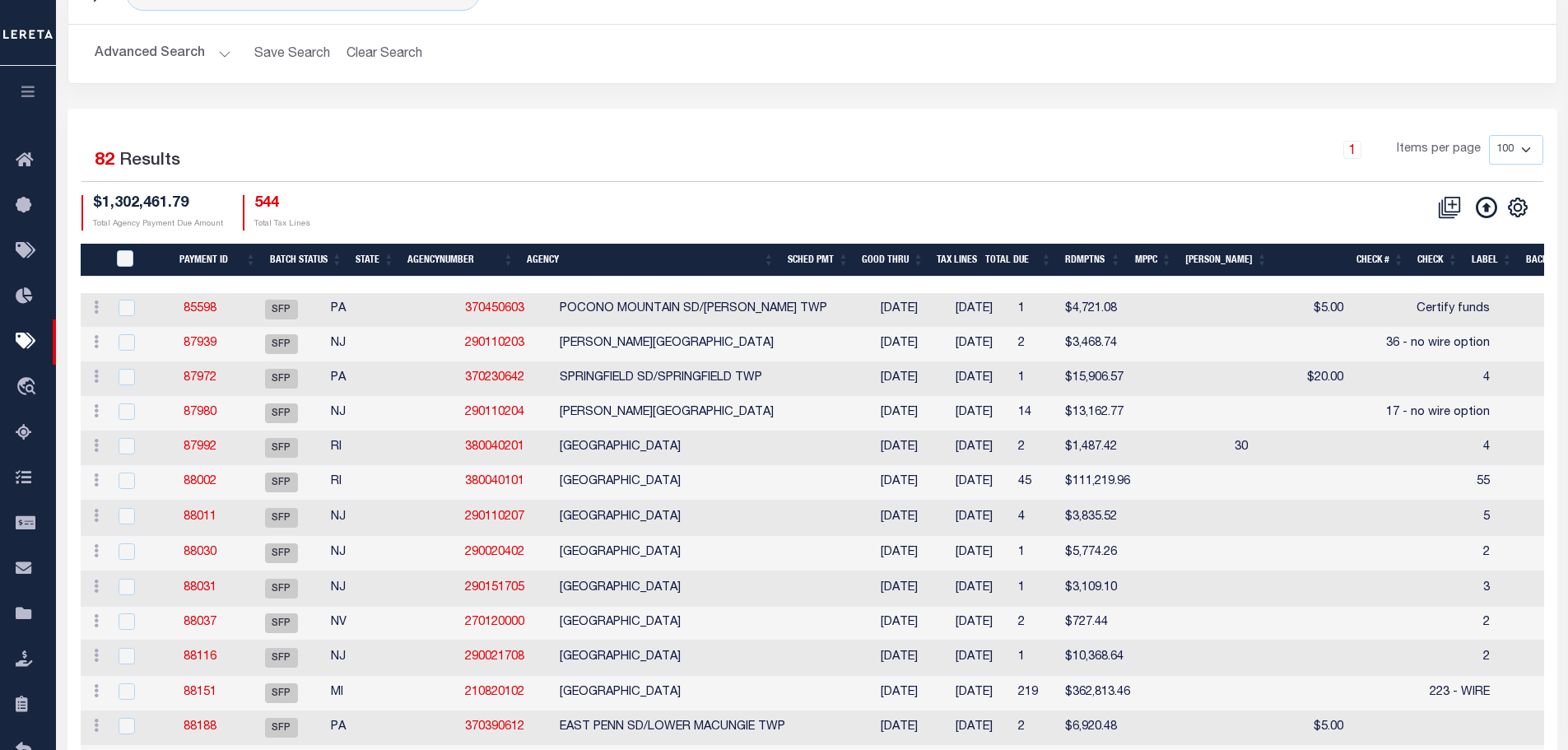
scroll to position [247, 0]
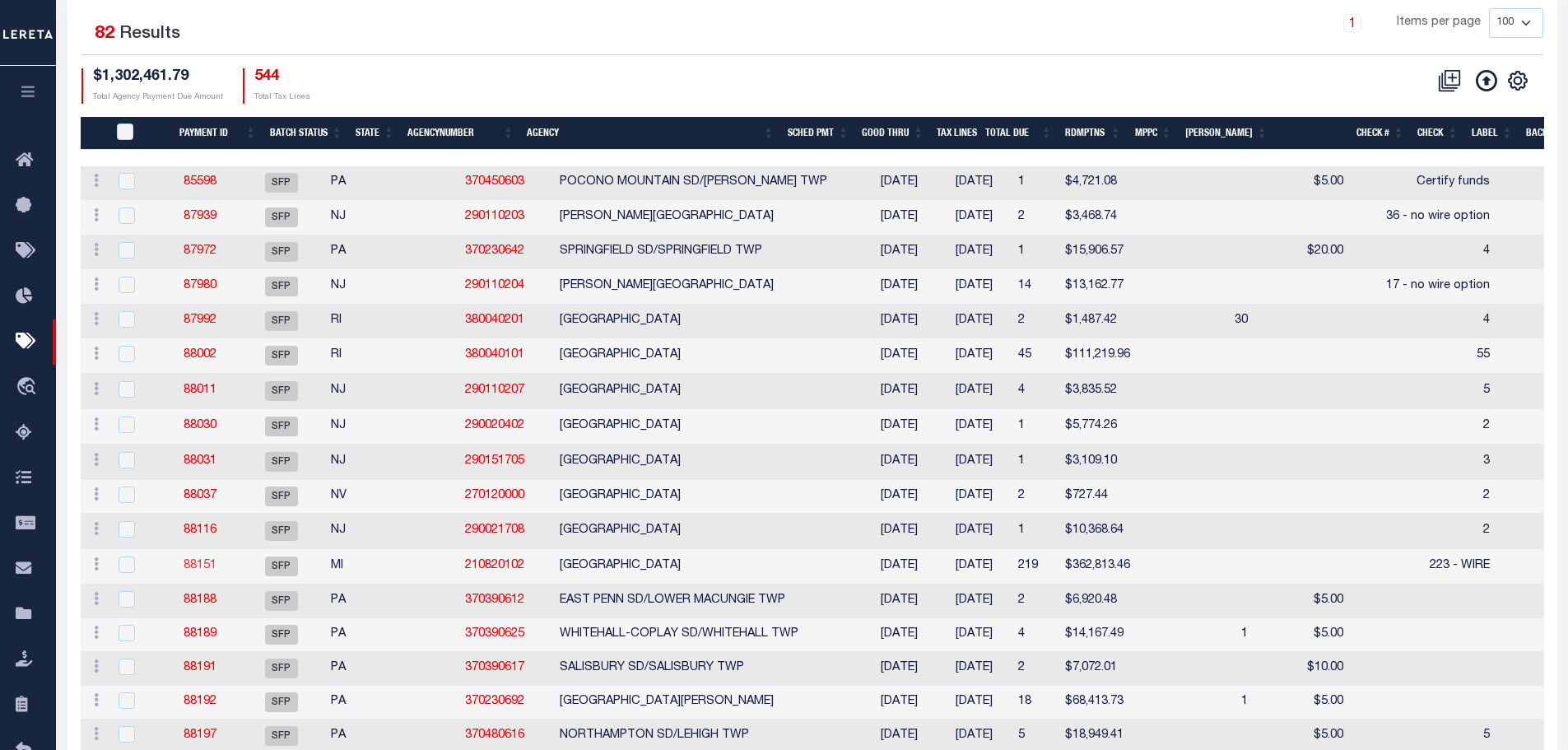
click at [207, 571] on link "88151" at bounding box center [200, 565] width 33 height 11
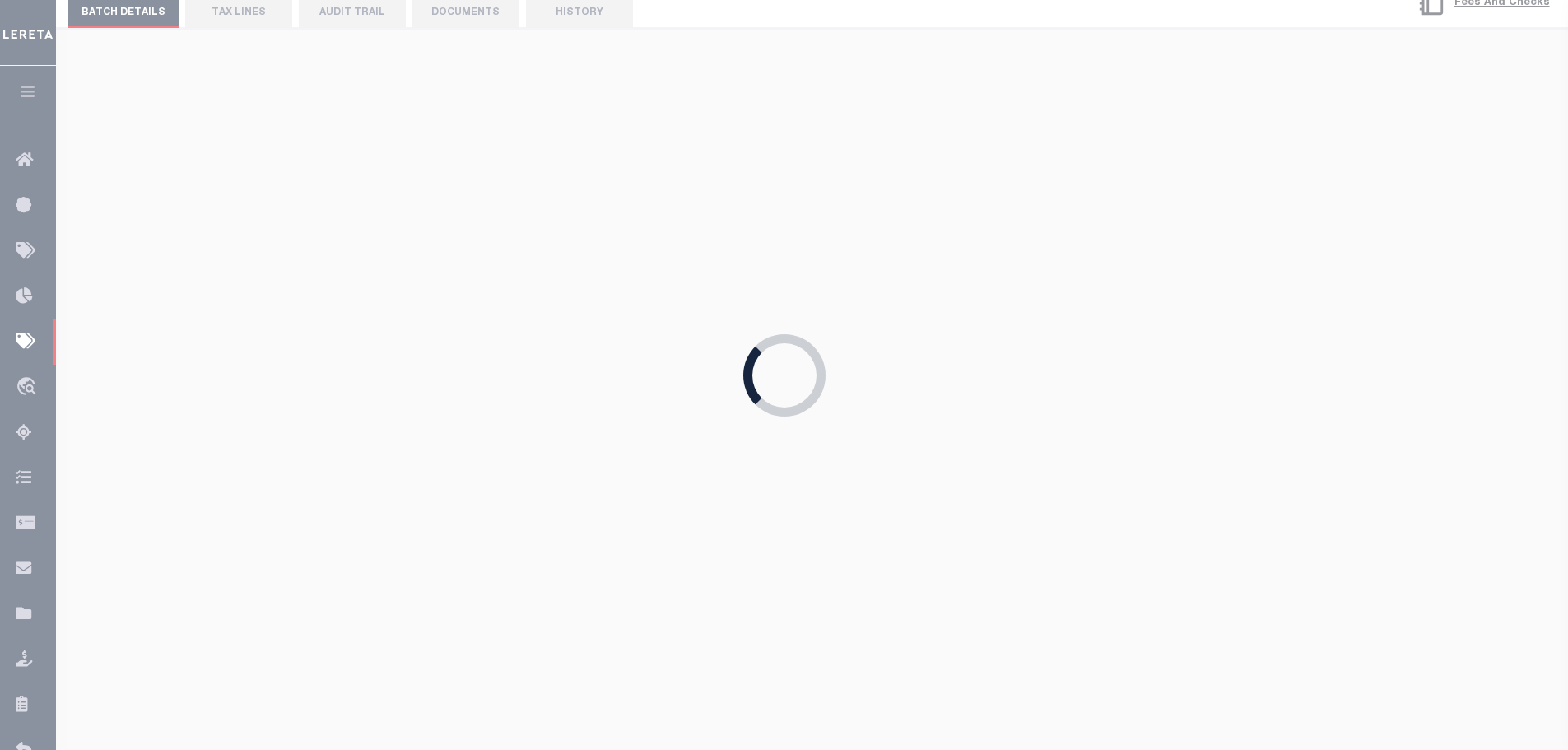
type input "[DATE]"
type input "223 - WIRE"
type input "[PERSON_NAME]"
select select "37"
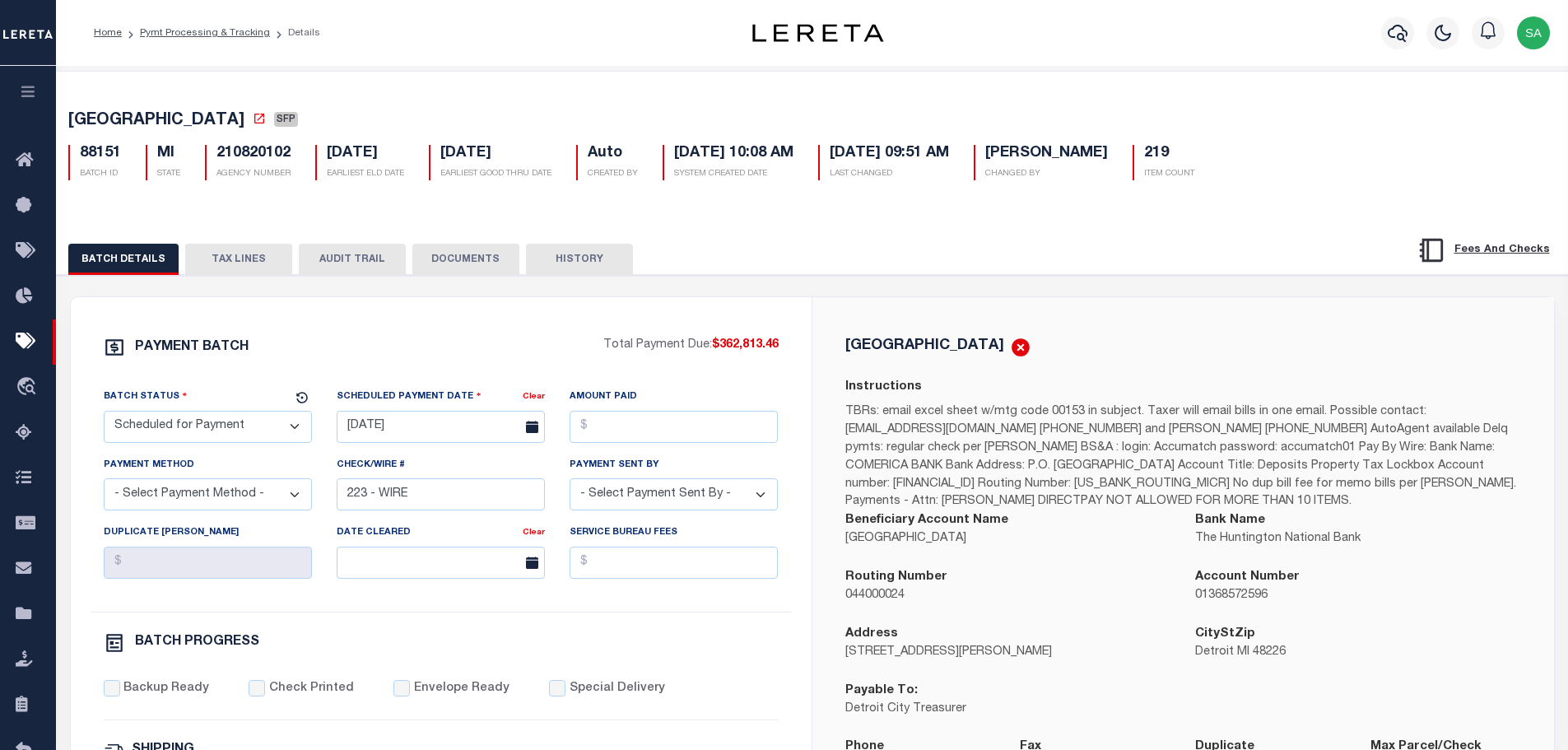
click at [257, 262] on button "TAX LINES" at bounding box center [238, 259] width 107 height 31
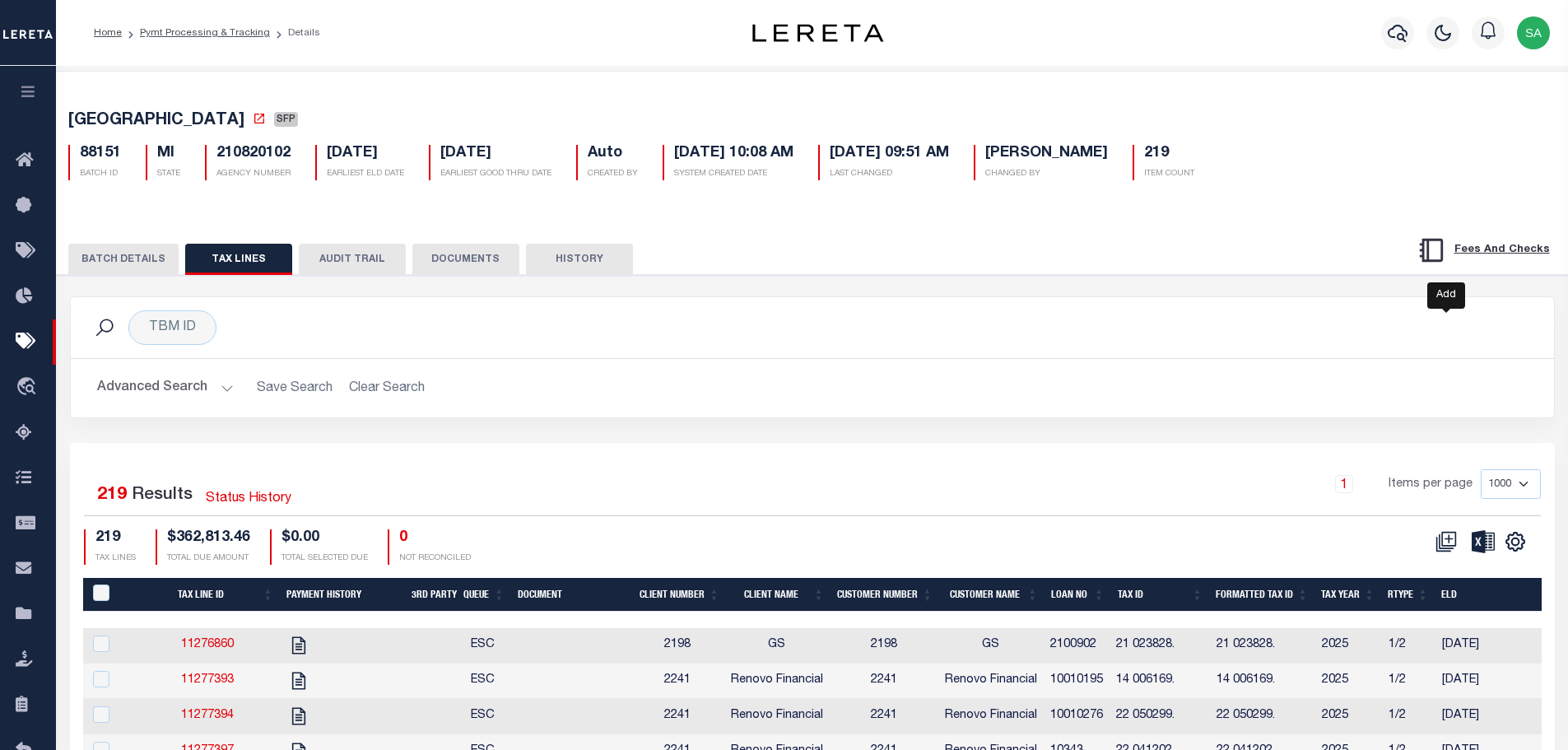
click at [1442, 546] on icon at bounding box center [1449, 539] width 15 height 15
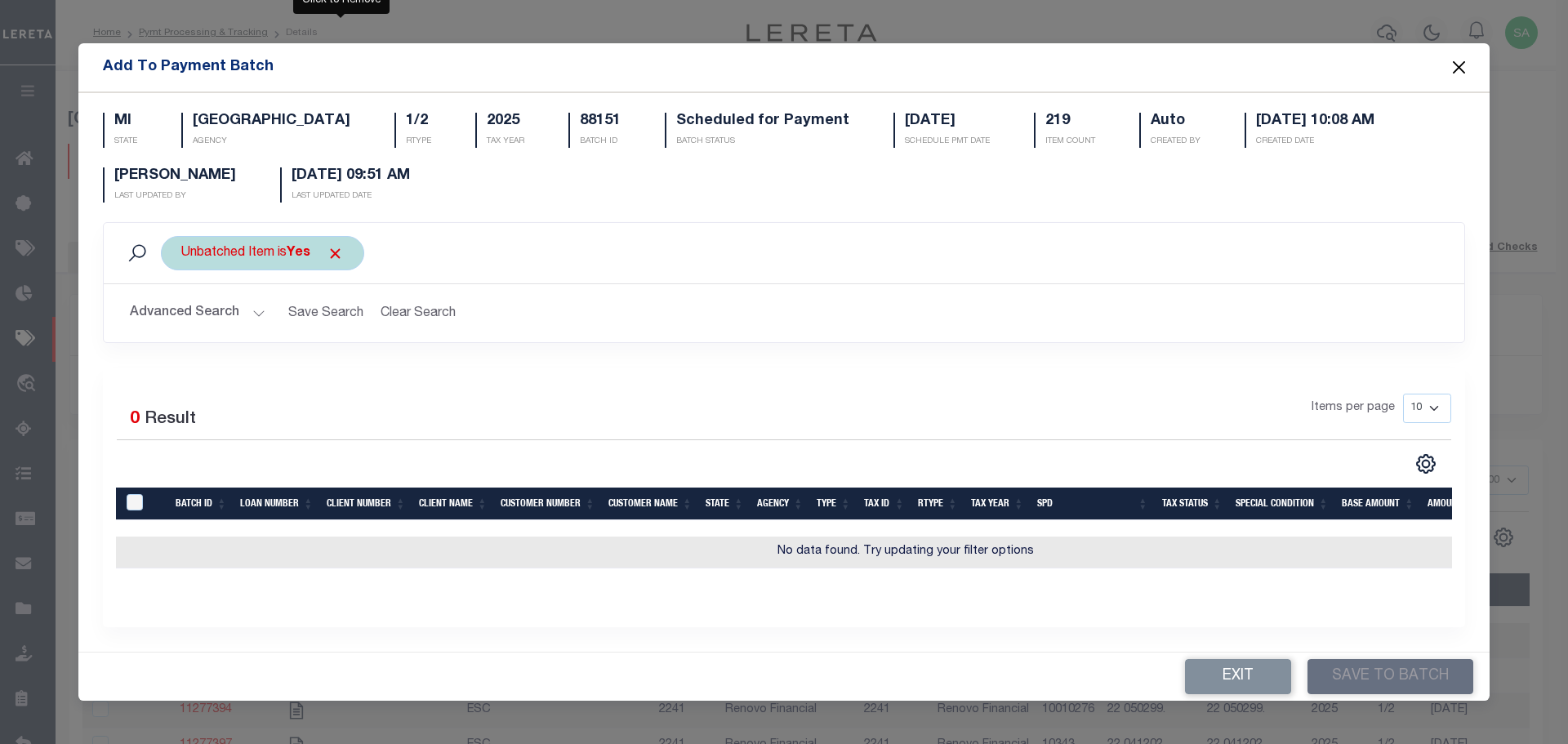
click at [340, 251] on span "Click to Remove" at bounding box center [335, 253] width 17 height 17
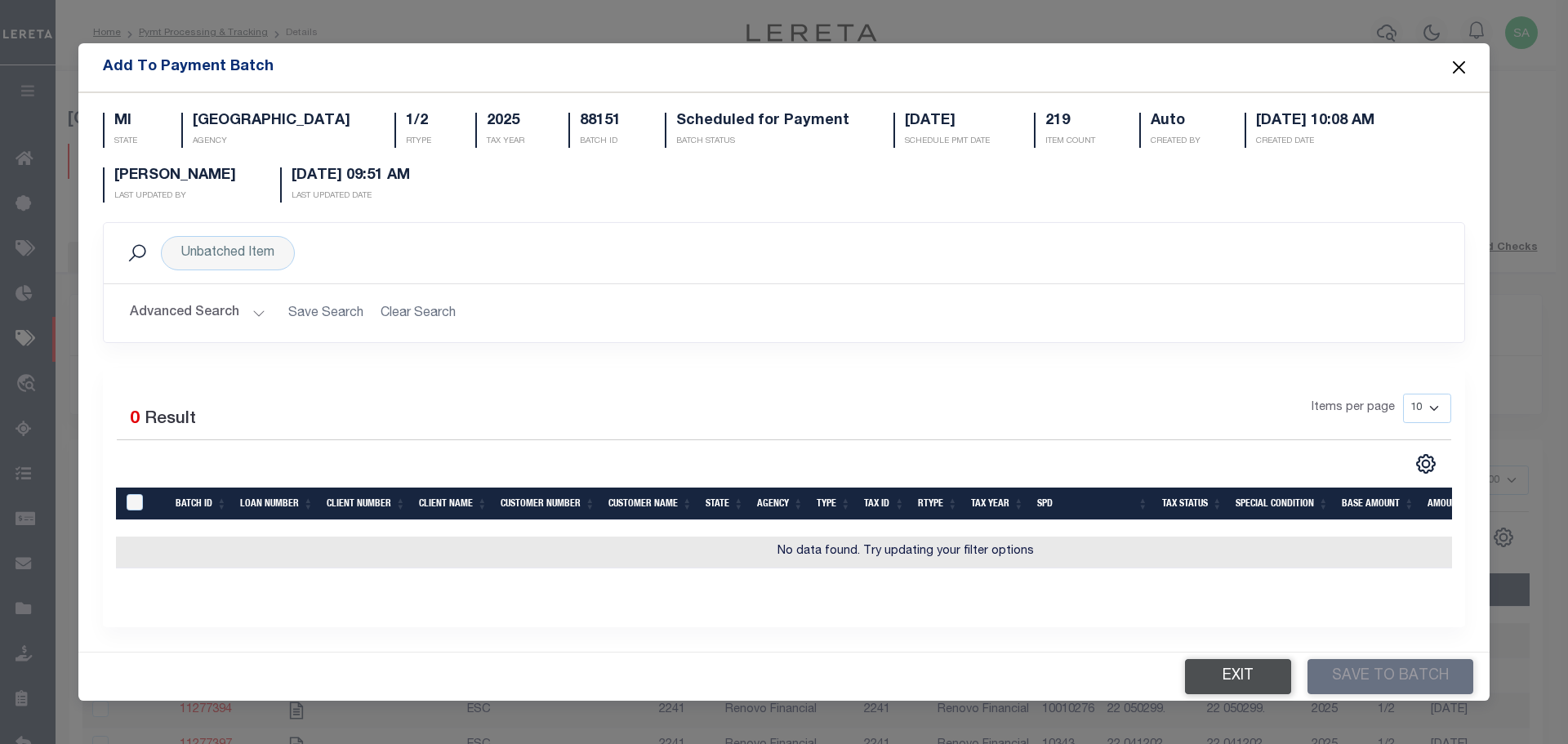
click at [1212, 683] on button "Exit" at bounding box center [1238, 676] width 106 height 35
